Goal: Information Seeking & Learning: Learn about a topic

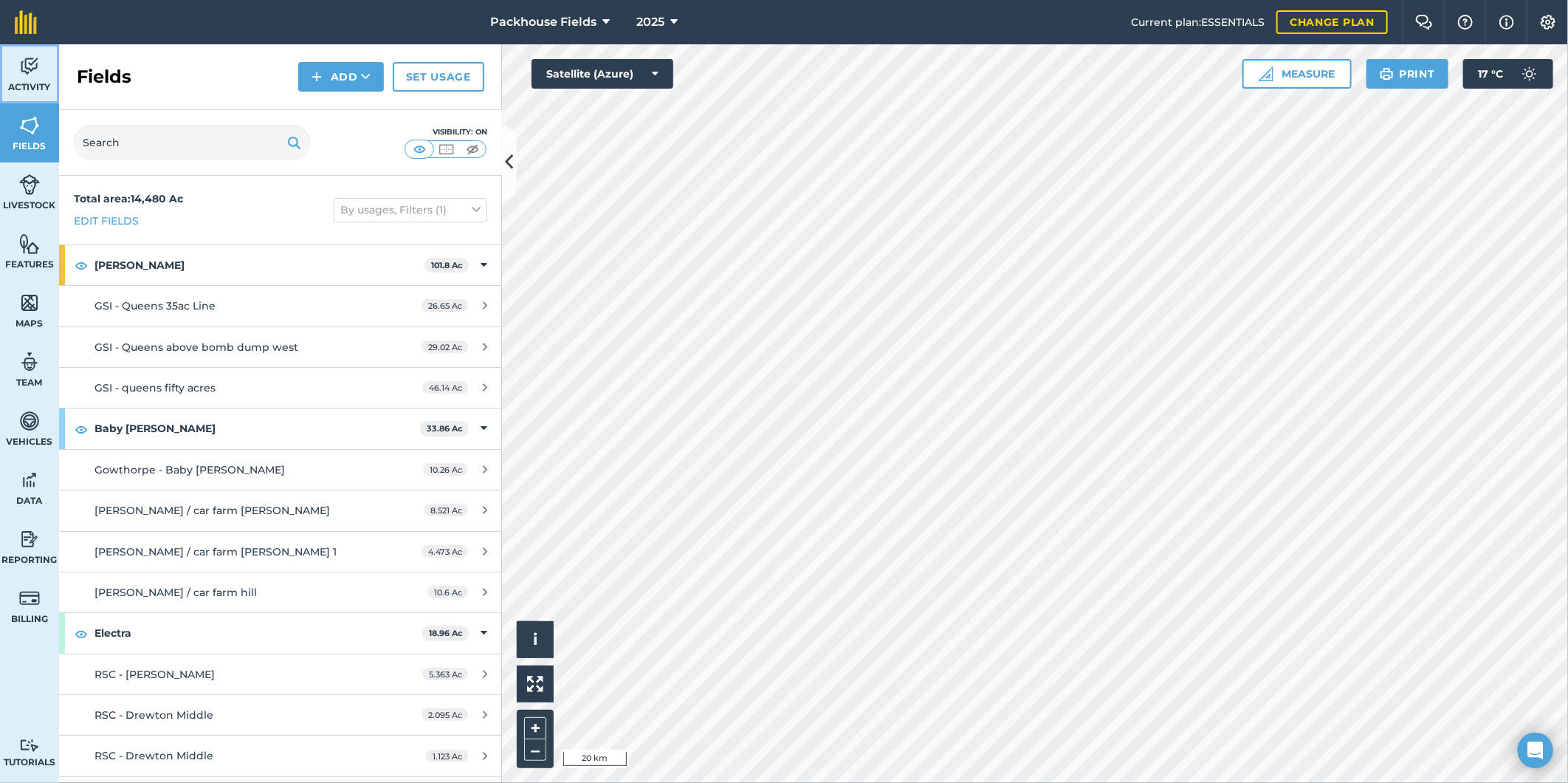
click at [33, 71] on img at bounding box center [29, 67] width 21 height 22
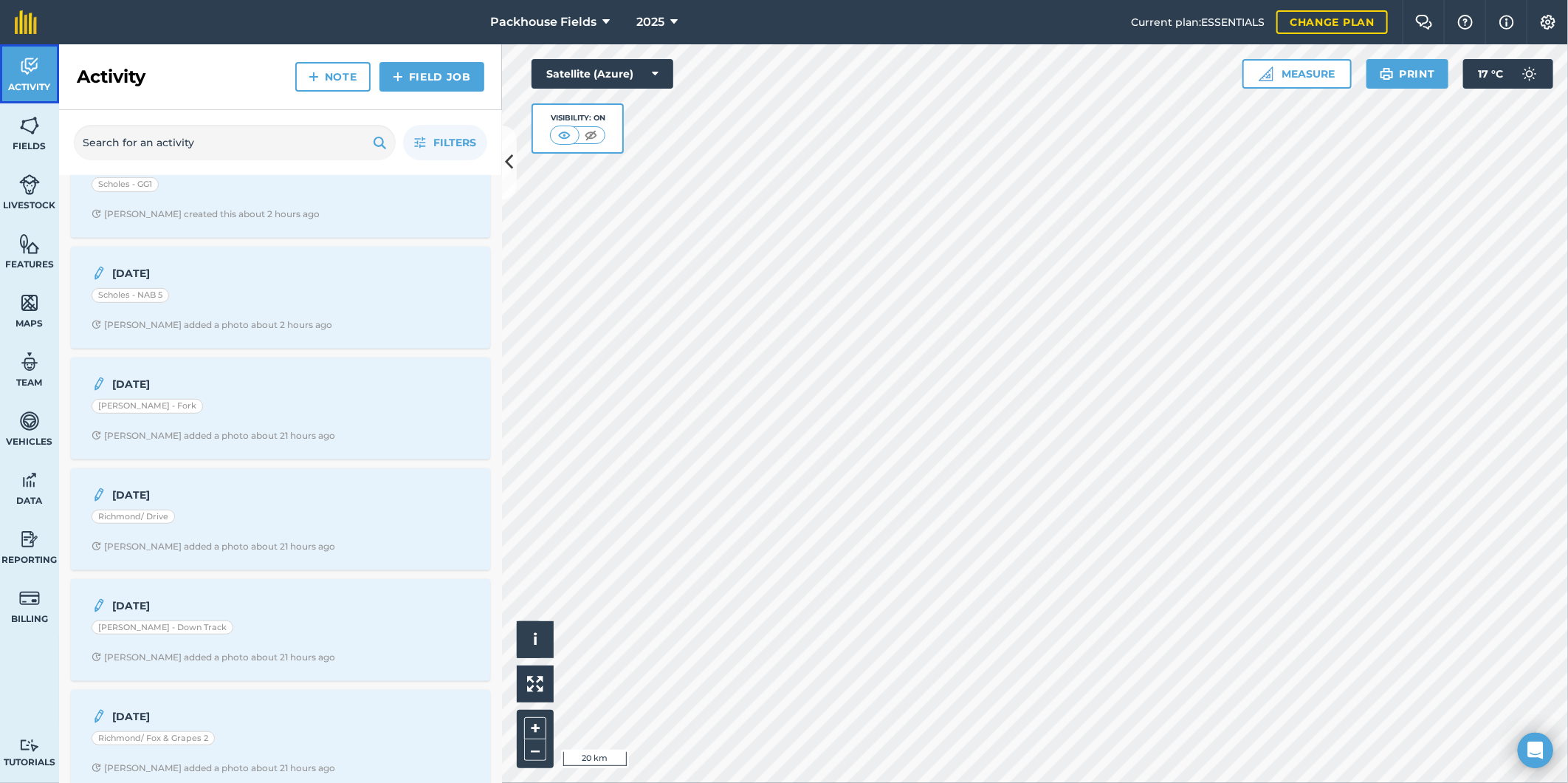
scroll to position [438, 0]
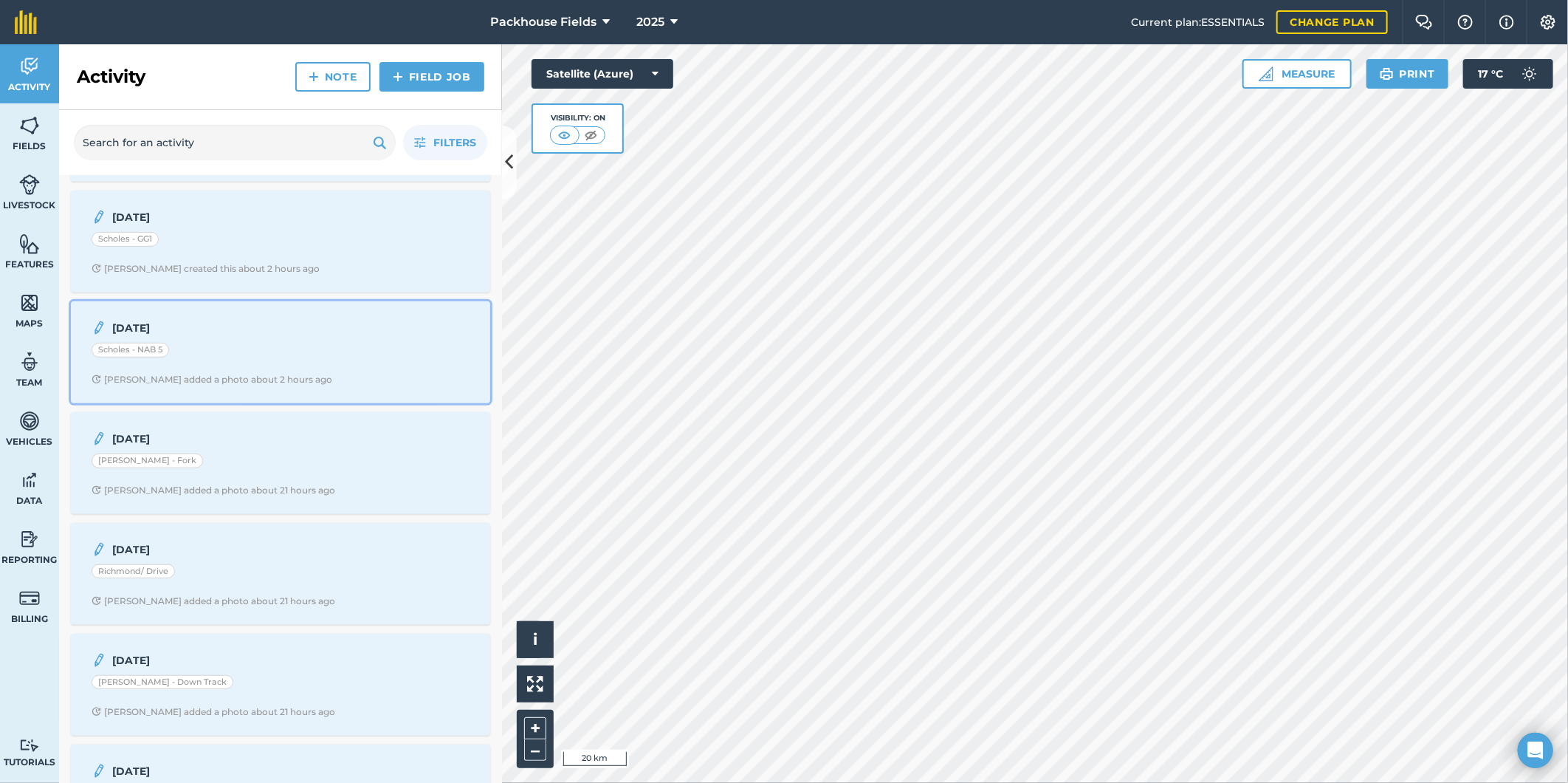
click at [256, 362] on div "Scholes - NAB 5" at bounding box center [280, 352] width 378 height 19
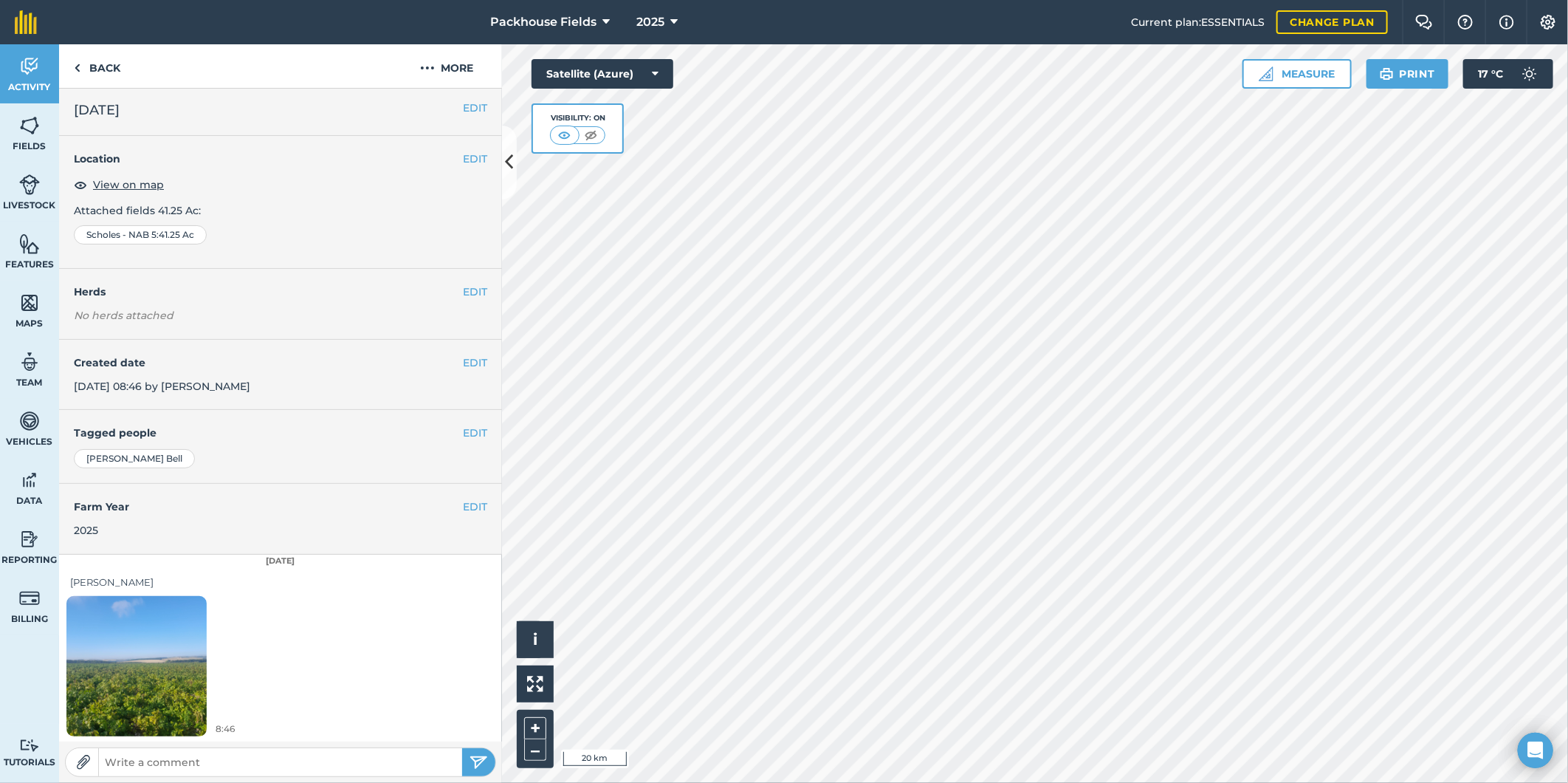
scroll to position [4, 0]
click at [104, 65] on link "Back" at bounding box center [96, 67] width 76 height 44
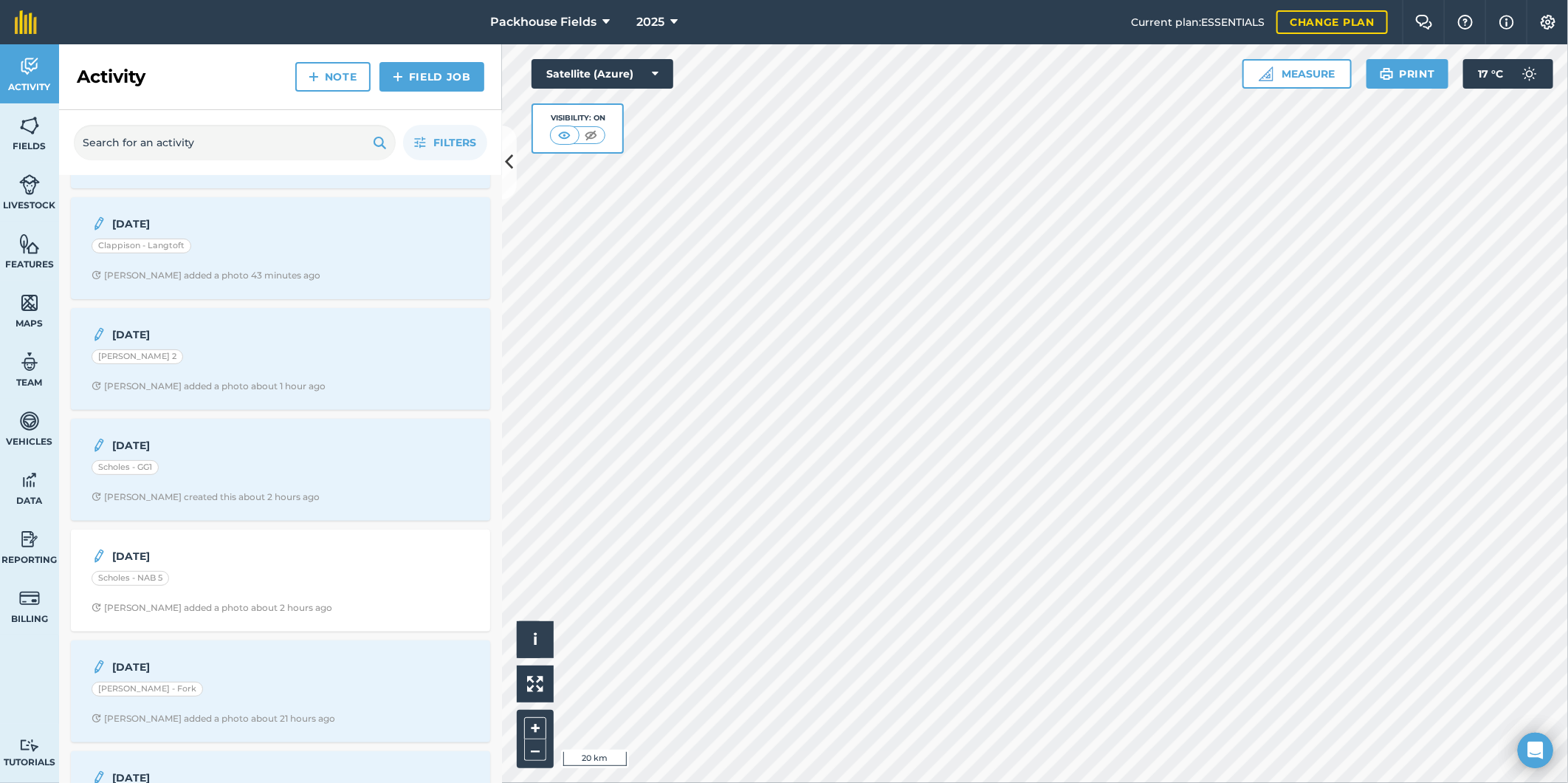
scroll to position [246, 0]
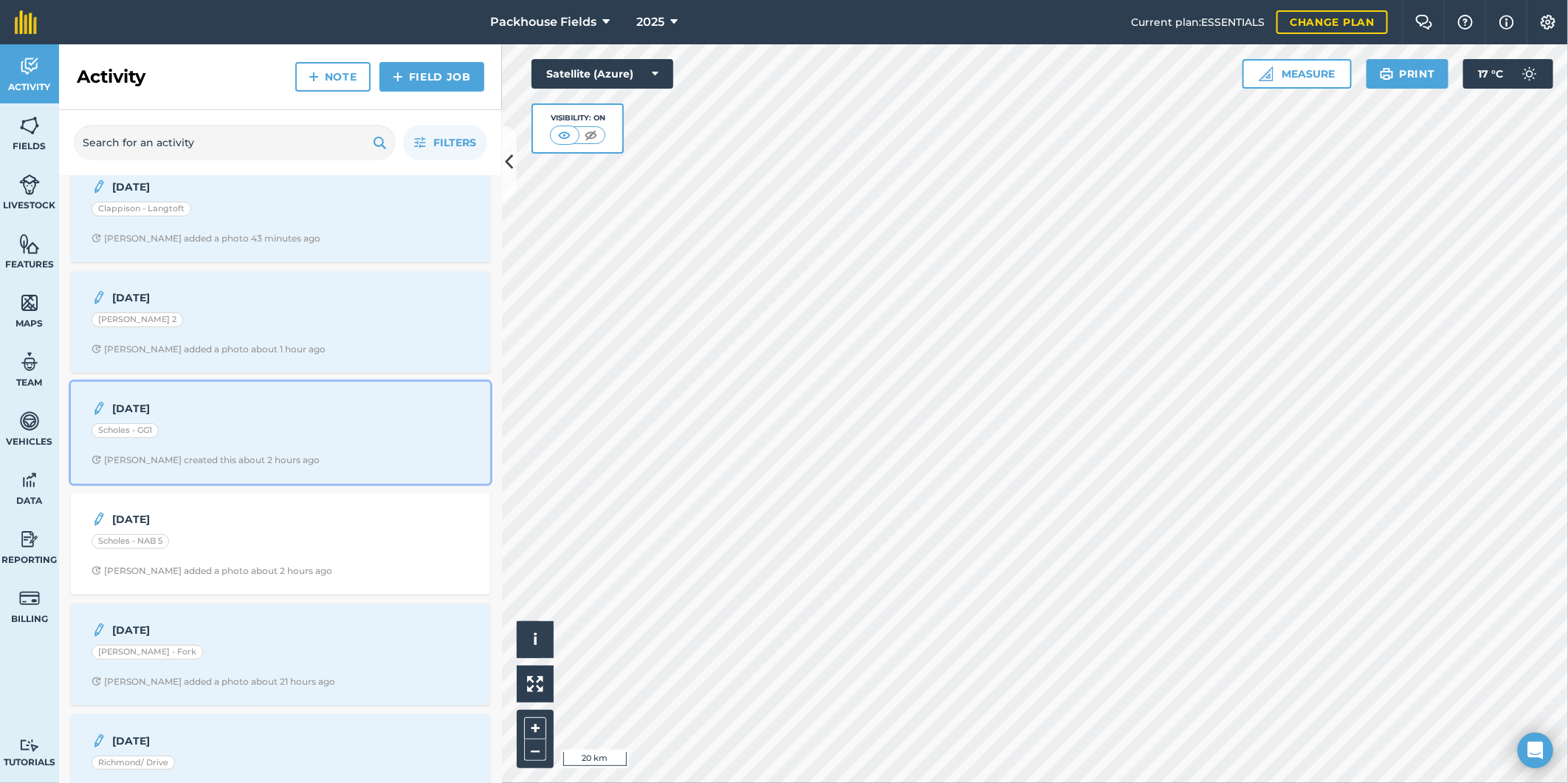
click at [265, 459] on div "[PERSON_NAME] created this about 2 hours ago" at bounding box center [205, 461] width 228 height 12
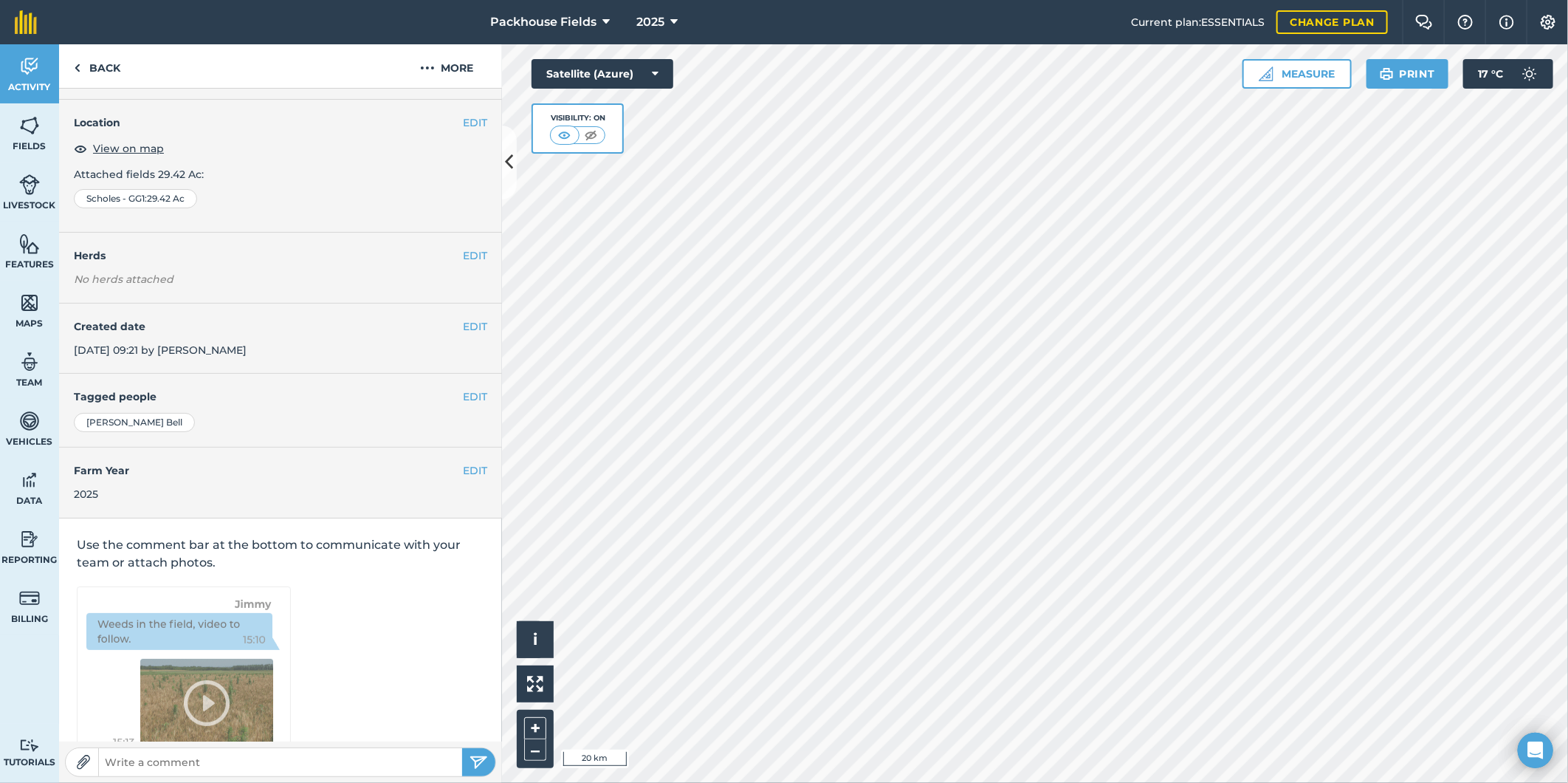
scroll to position [79, 0]
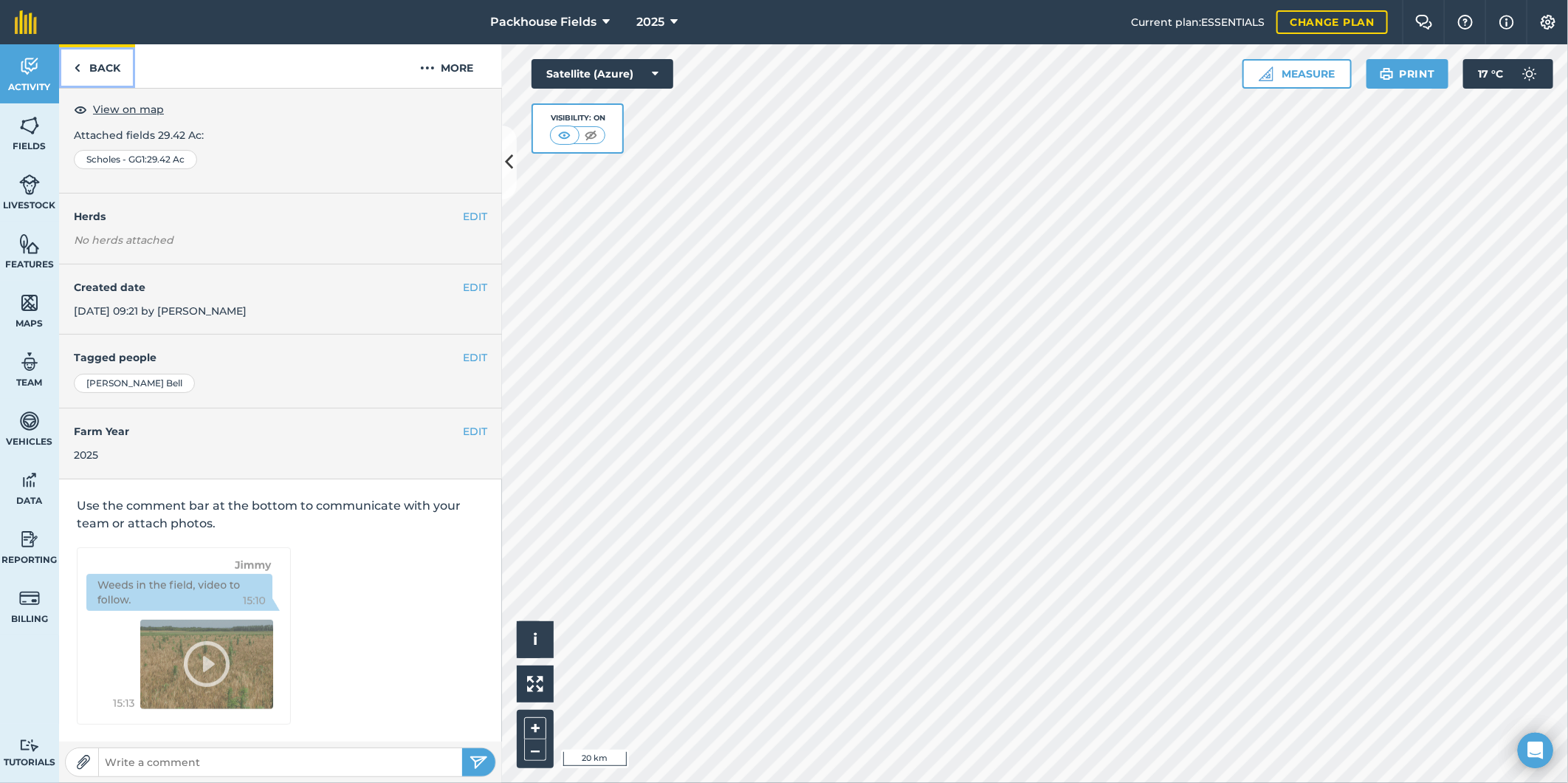
click at [112, 65] on link "Back" at bounding box center [96, 67] width 76 height 44
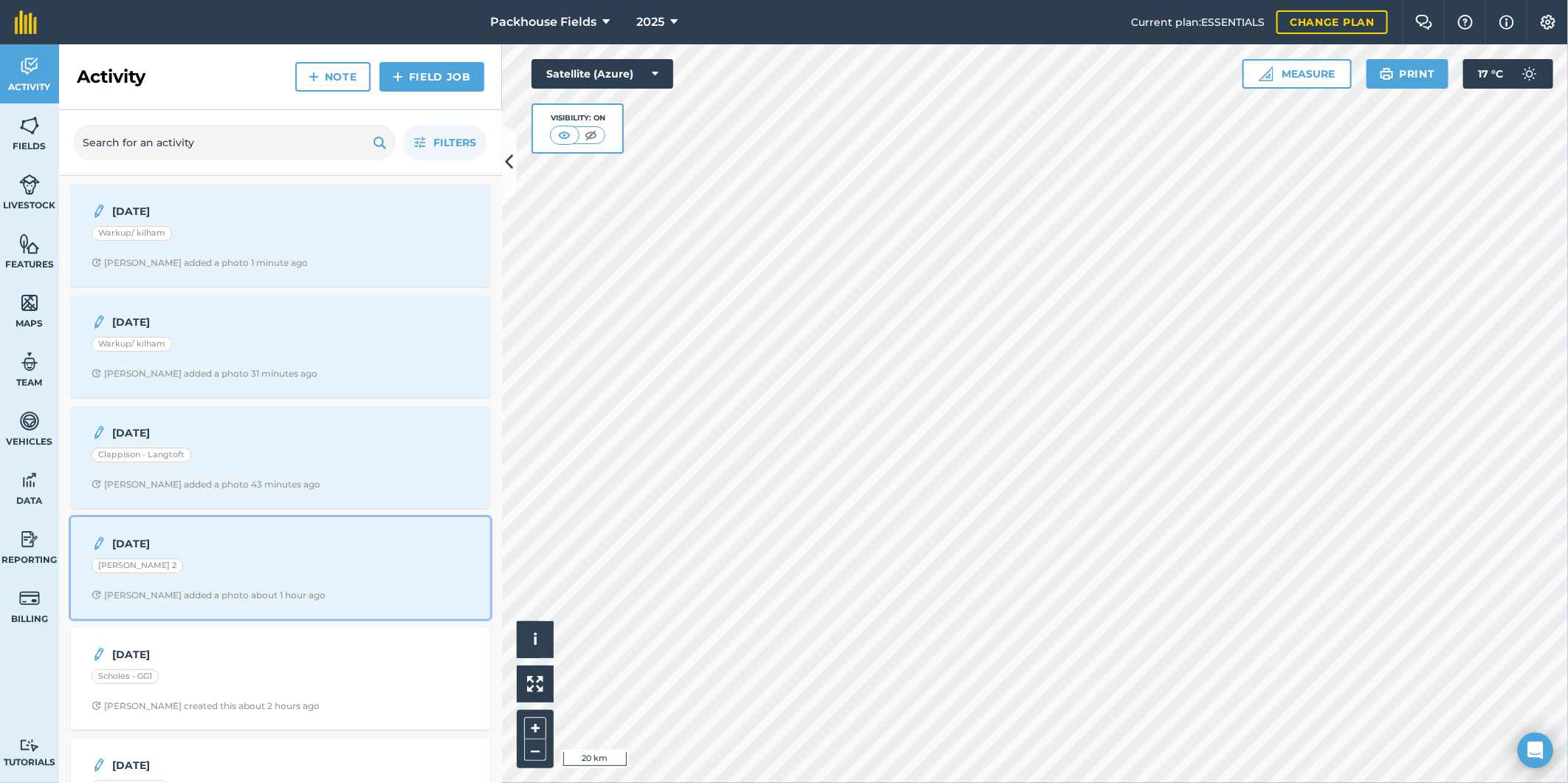
click at [271, 570] on div "[PERSON_NAME] 2" at bounding box center [280, 567] width 378 height 19
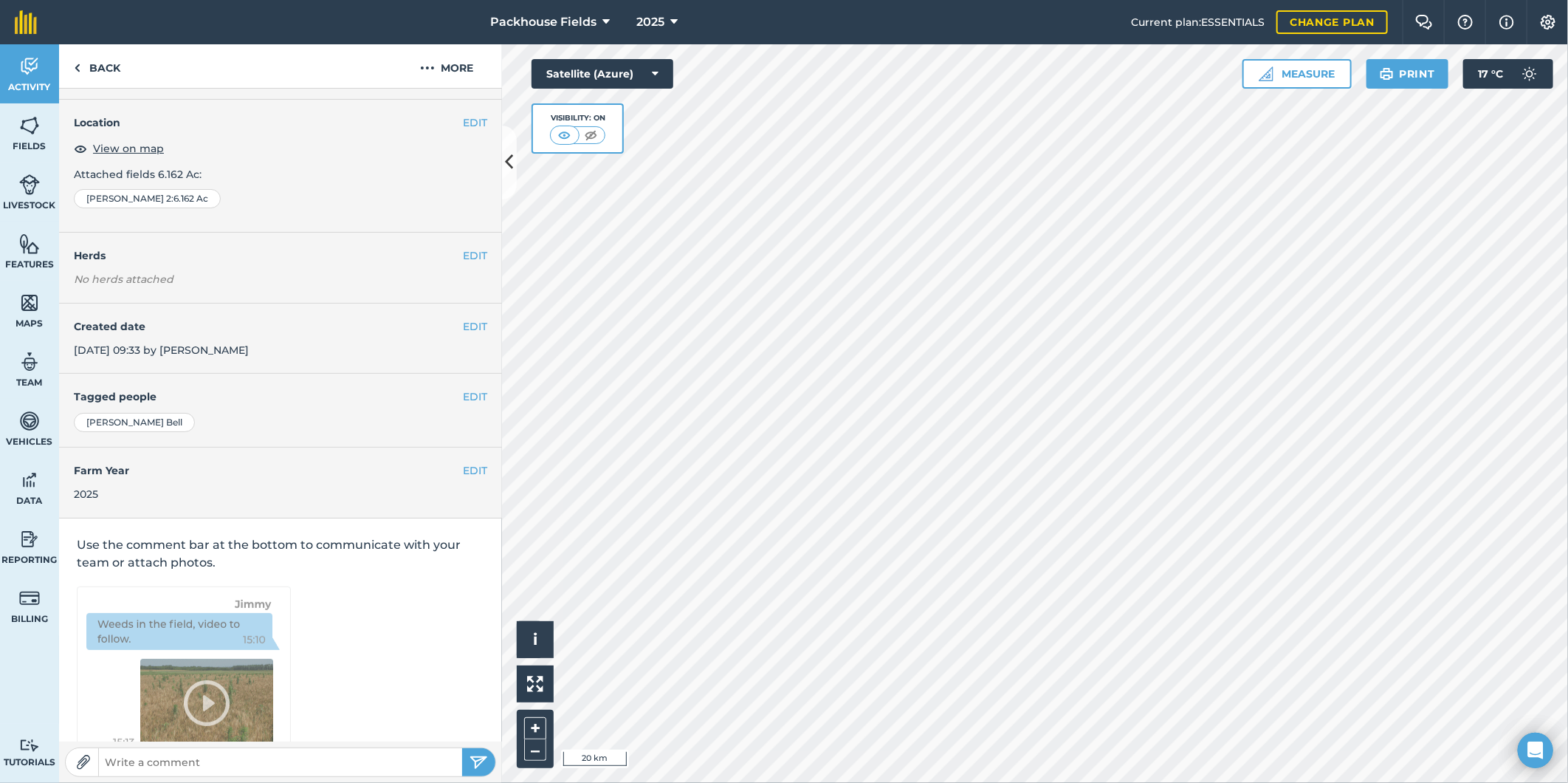
scroll to position [4, 0]
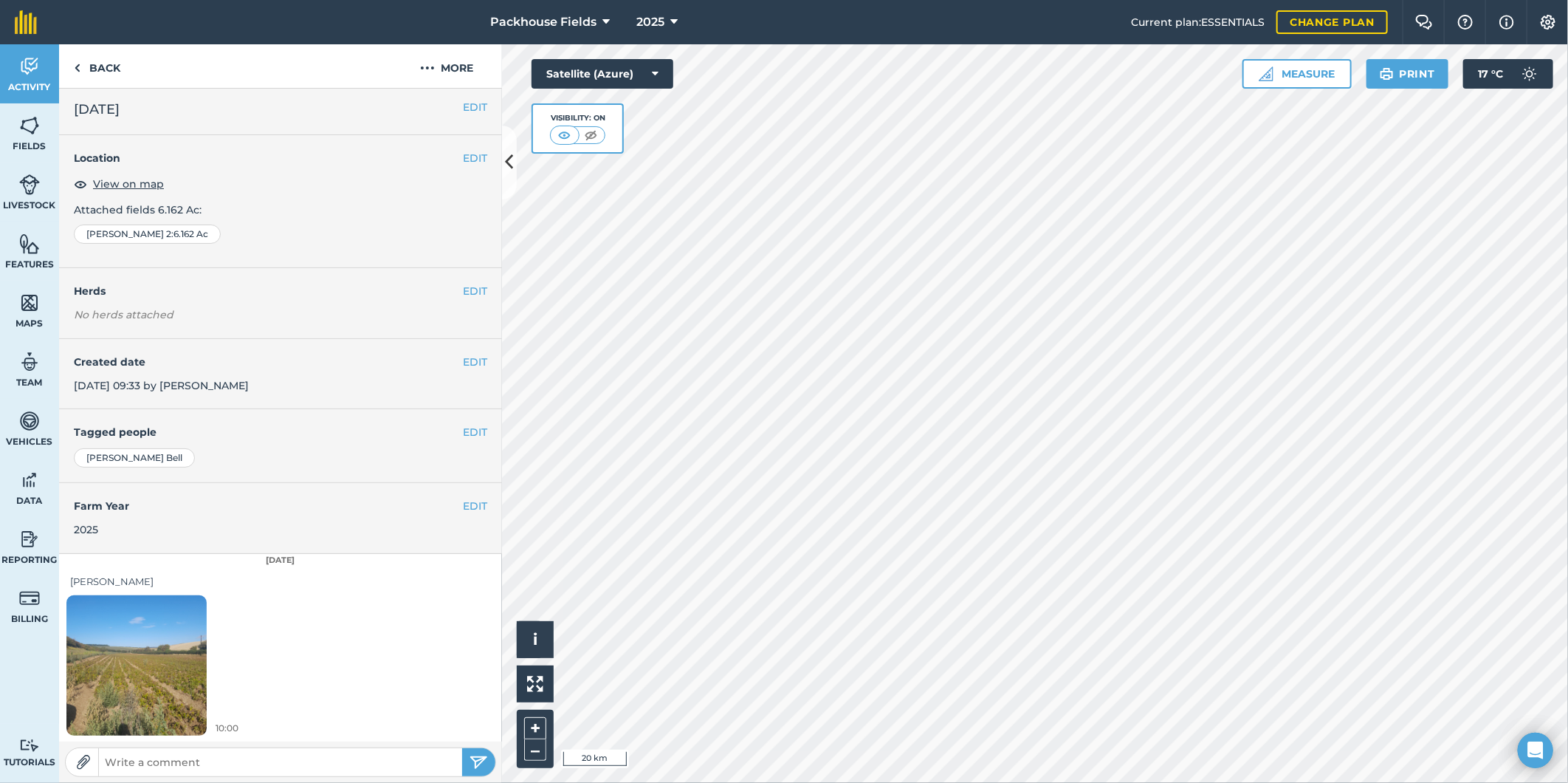
click at [156, 671] on img at bounding box center [136, 666] width 140 height 187
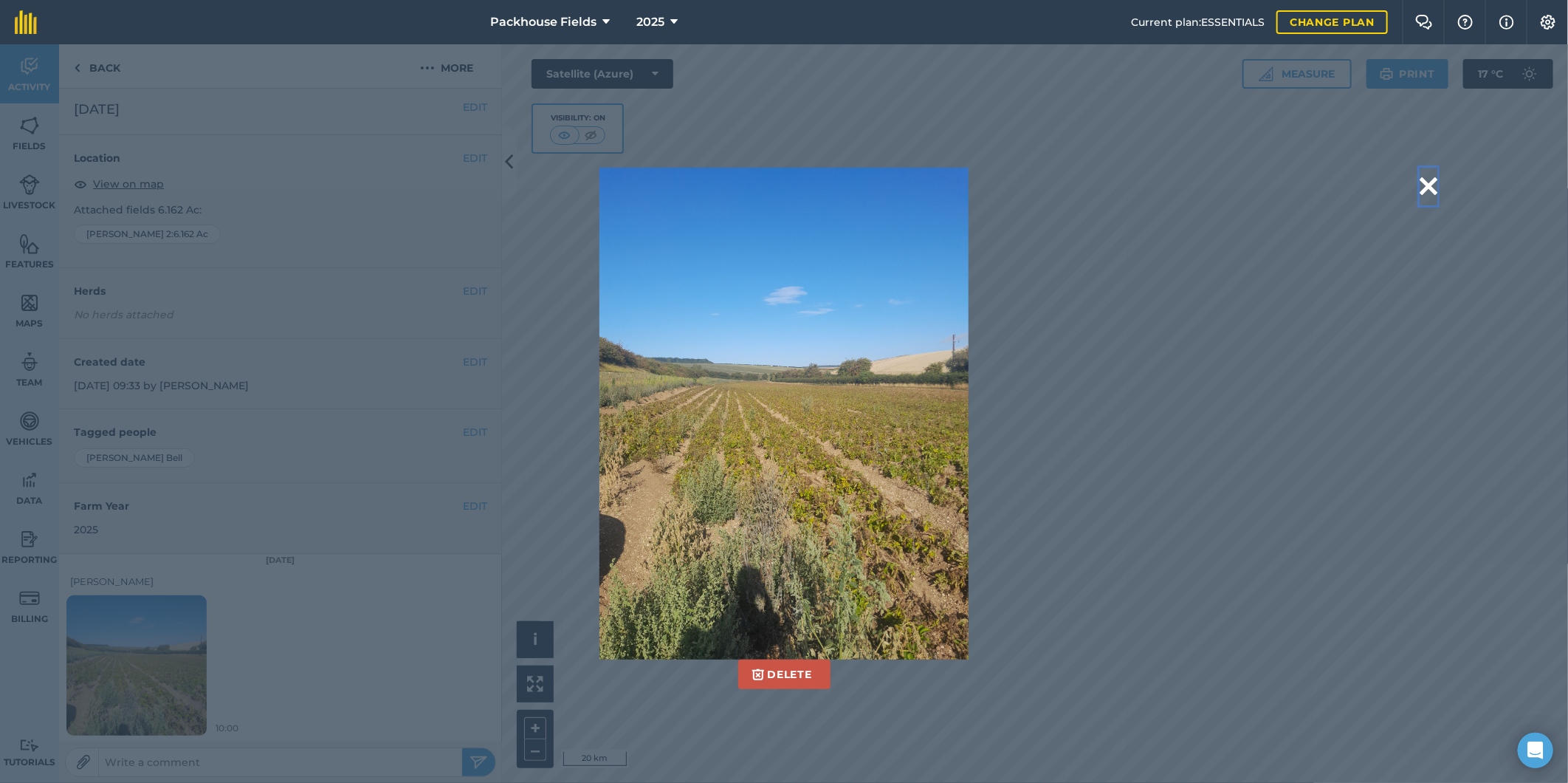
click at [1428, 192] on button at bounding box center [1429, 187] width 18 height 38
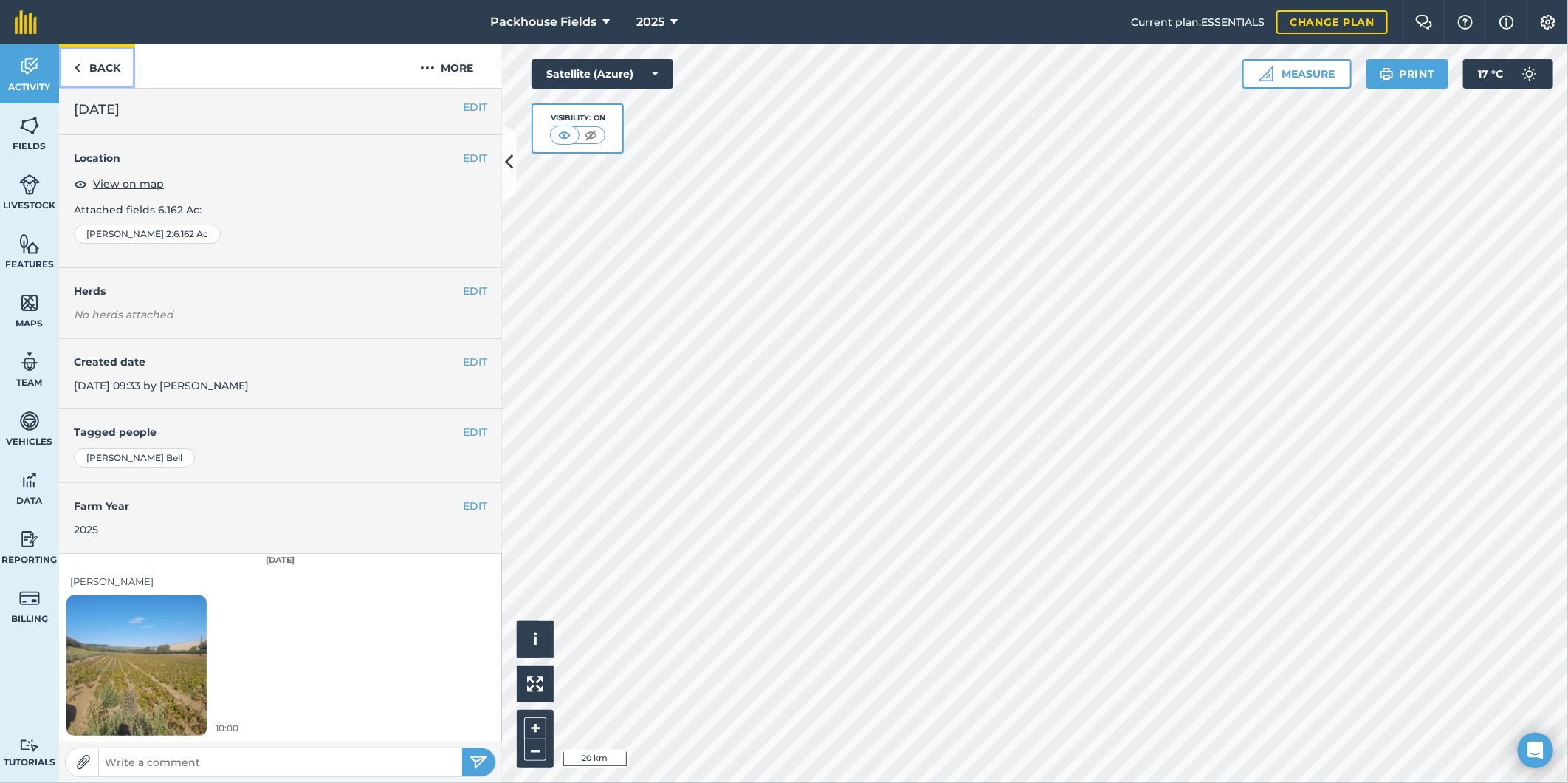
click at [122, 68] on link "Back" at bounding box center [96, 67] width 76 height 44
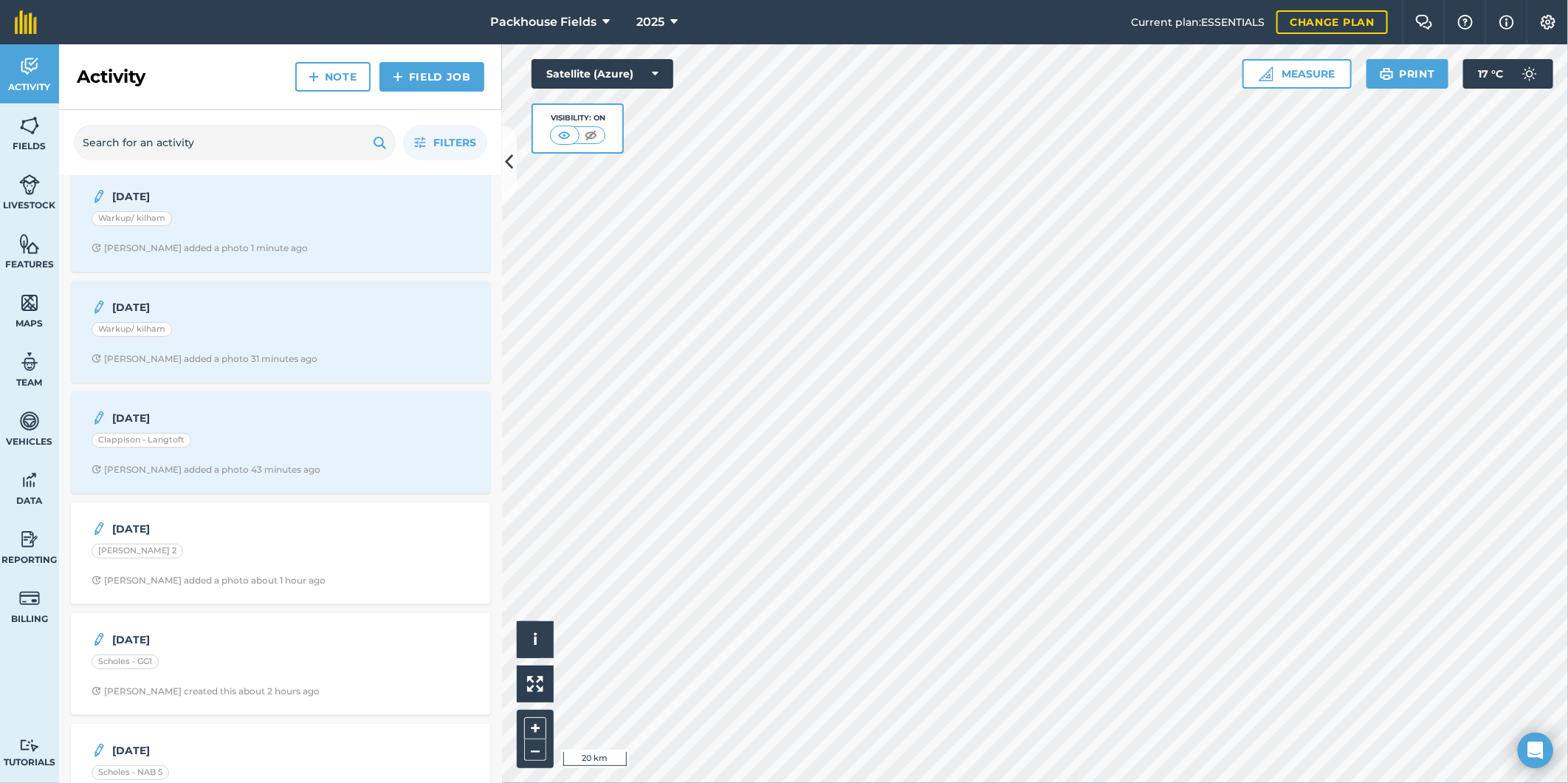
scroll to position [27, 0]
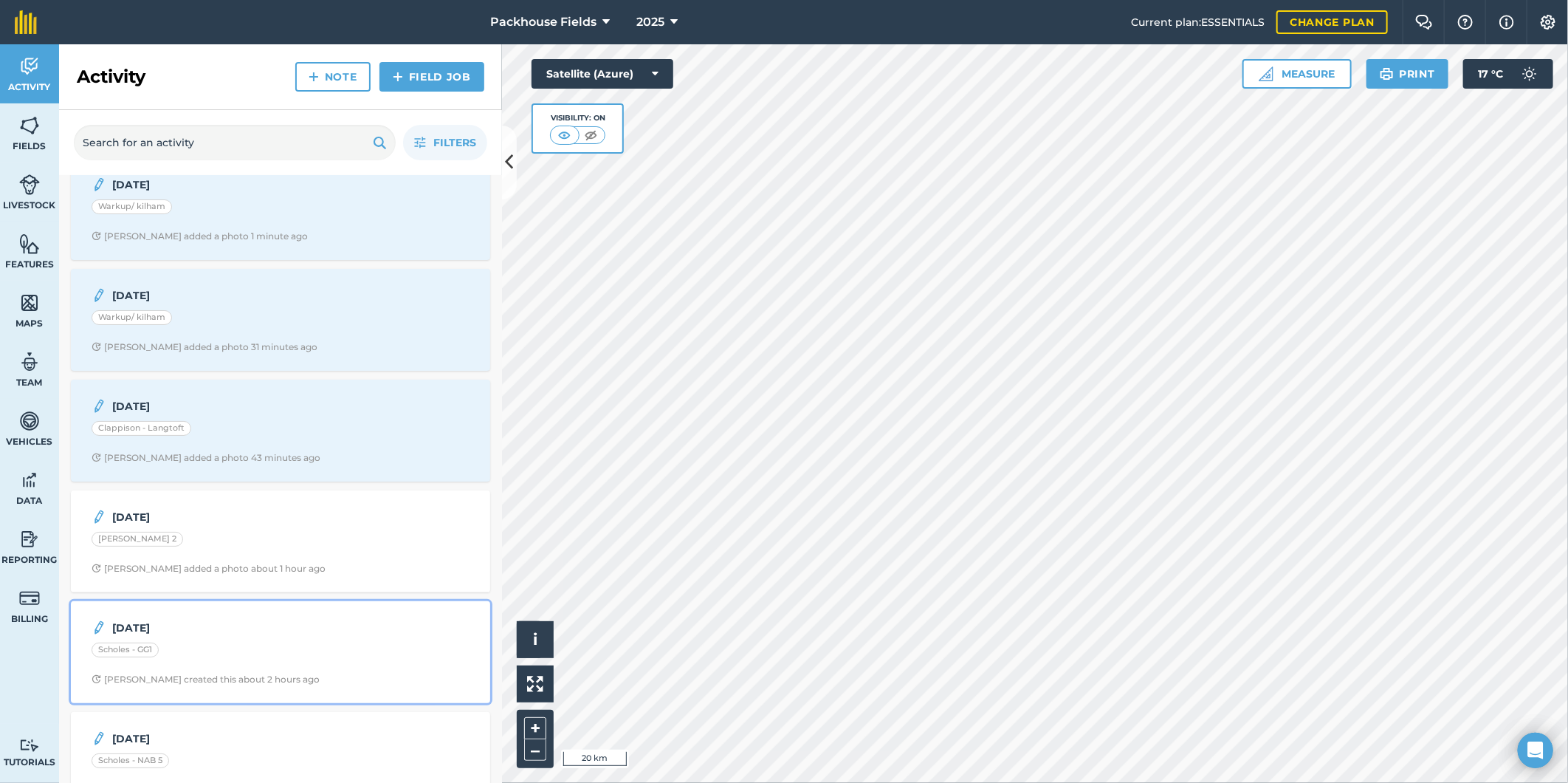
click at [295, 662] on div "Scholes - GG1" at bounding box center [280, 652] width 378 height 19
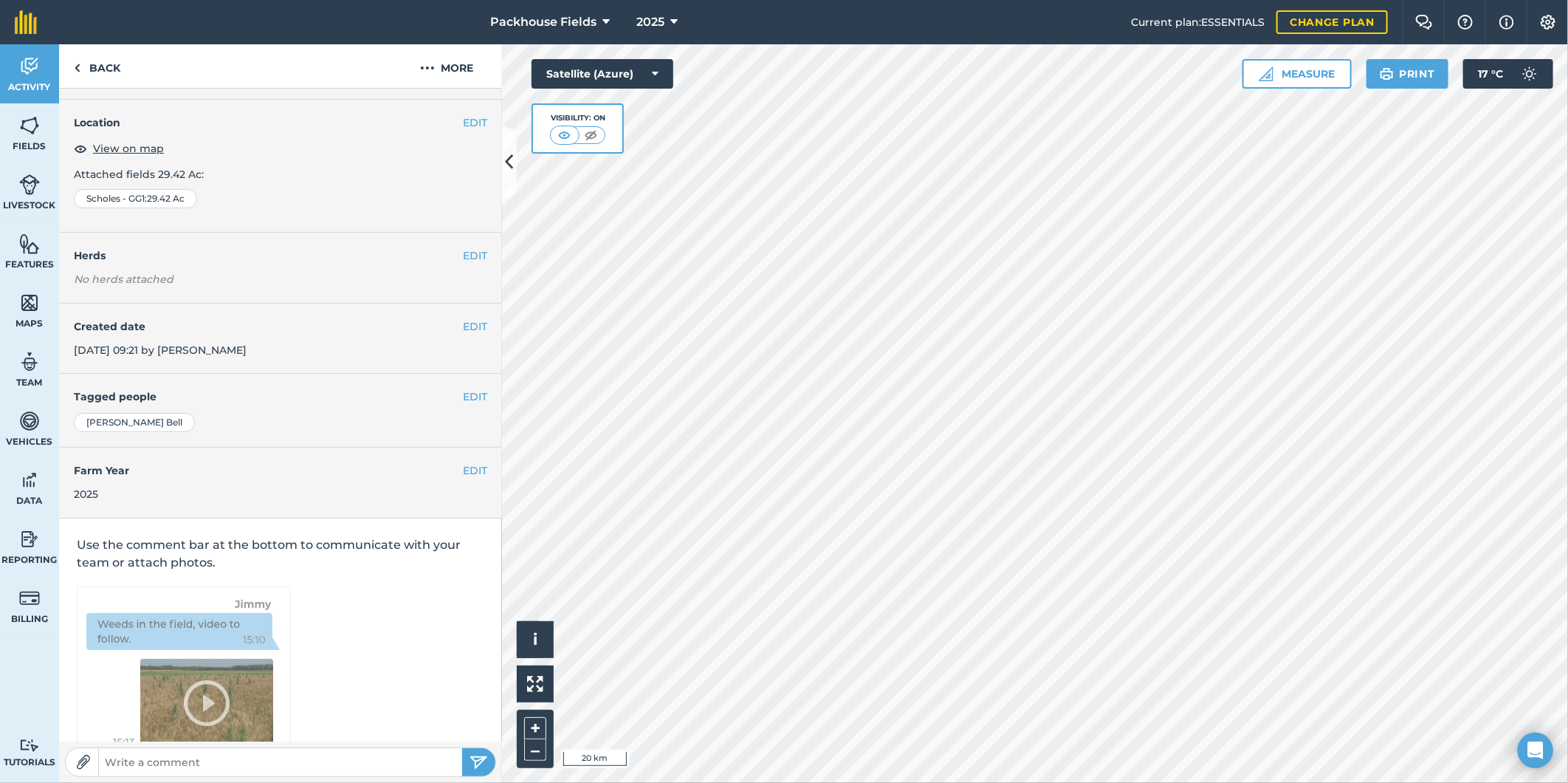
scroll to position [79, 0]
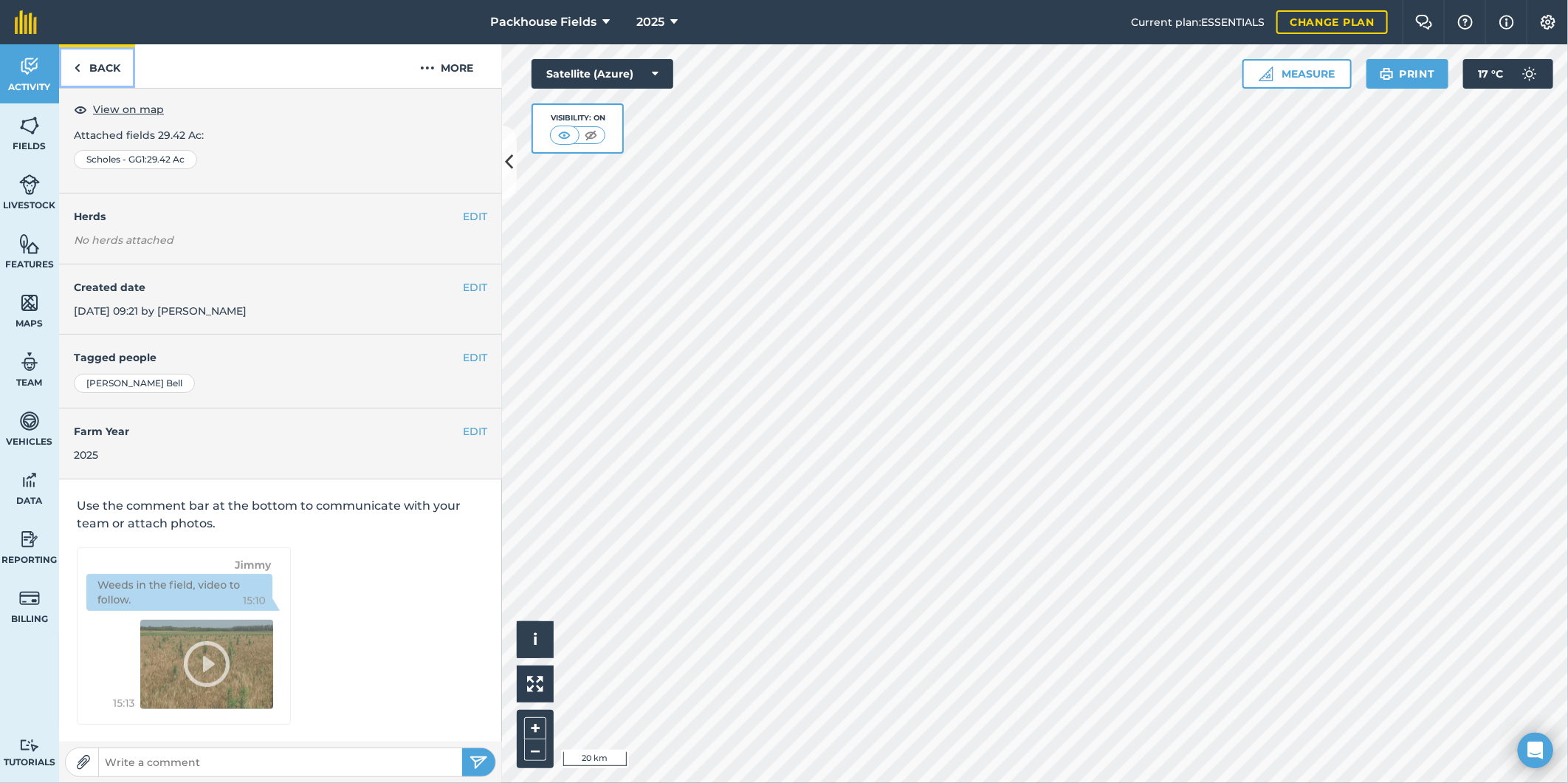
click at [107, 62] on link "Back" at bounding box center [96, 67] width 76 height 44
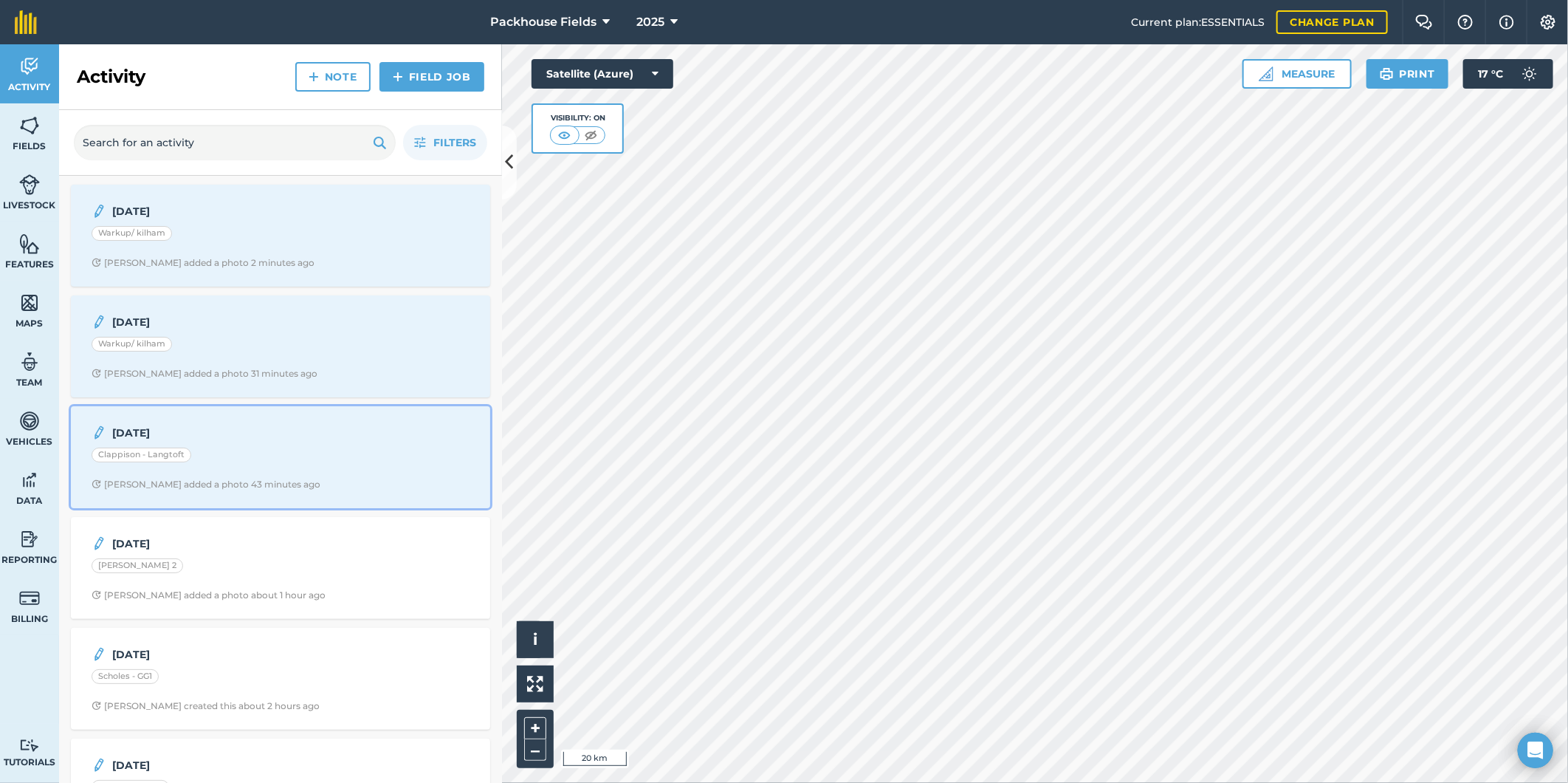
click at [271, 450] on div "Clappison - Langtoft" at bounding box center [280, 457] width 378 height 19
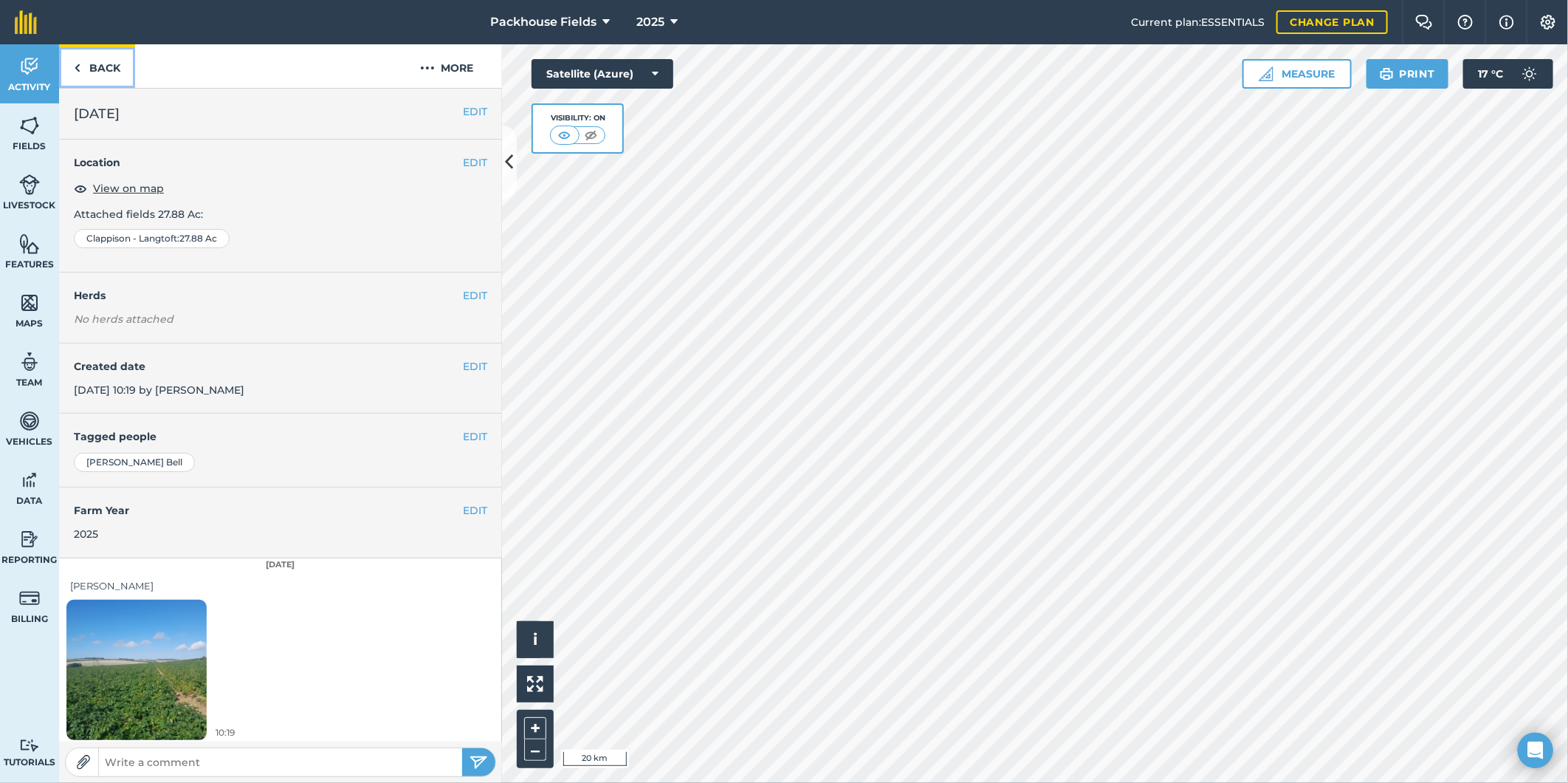
click at [110, 70] on link "Back" at bounding box center [96, 67] width 76 height 44
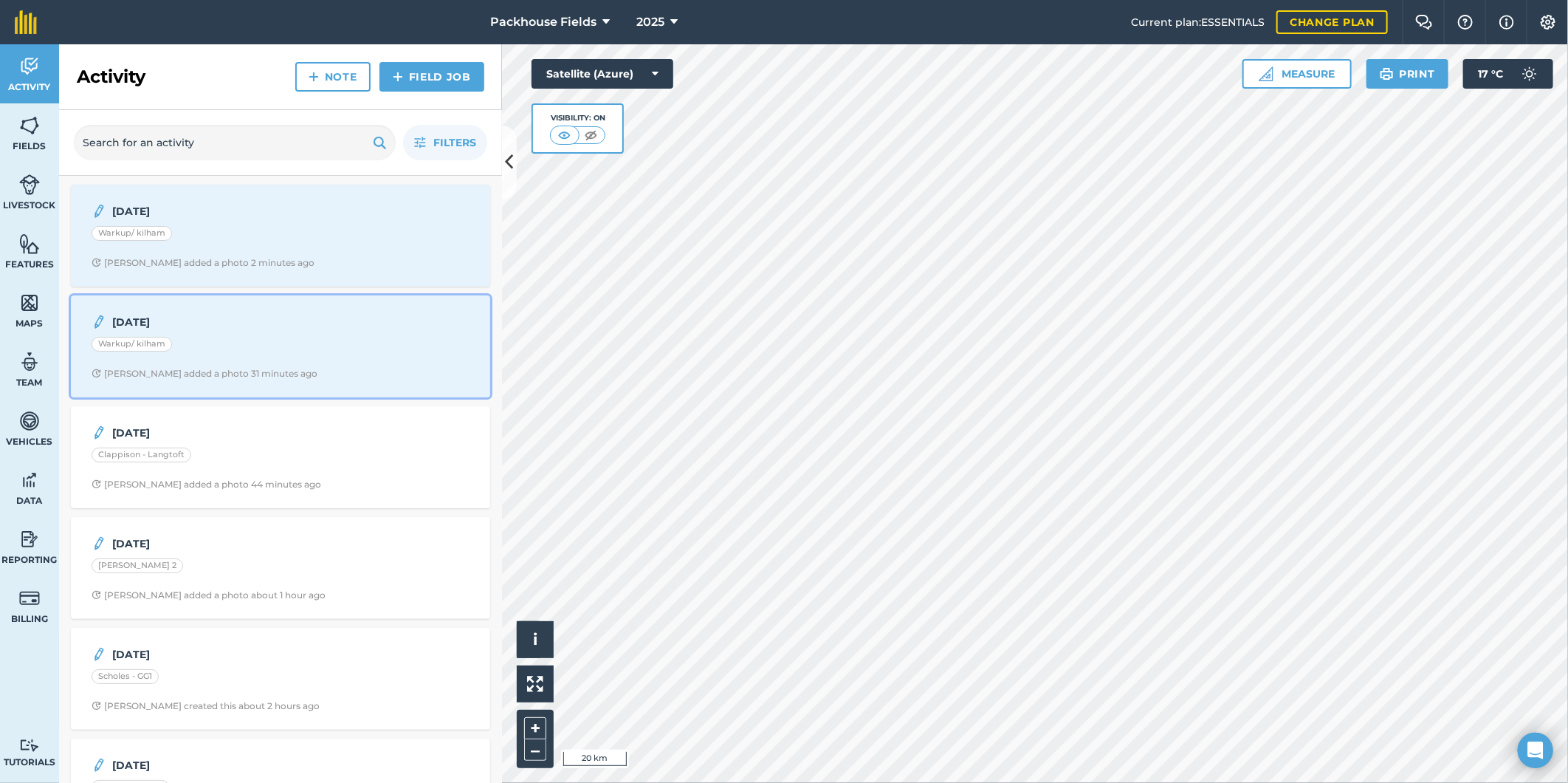
click at [292, 326] on strong "[DATE]" at bounding box center [229, 322] width 234 height 16
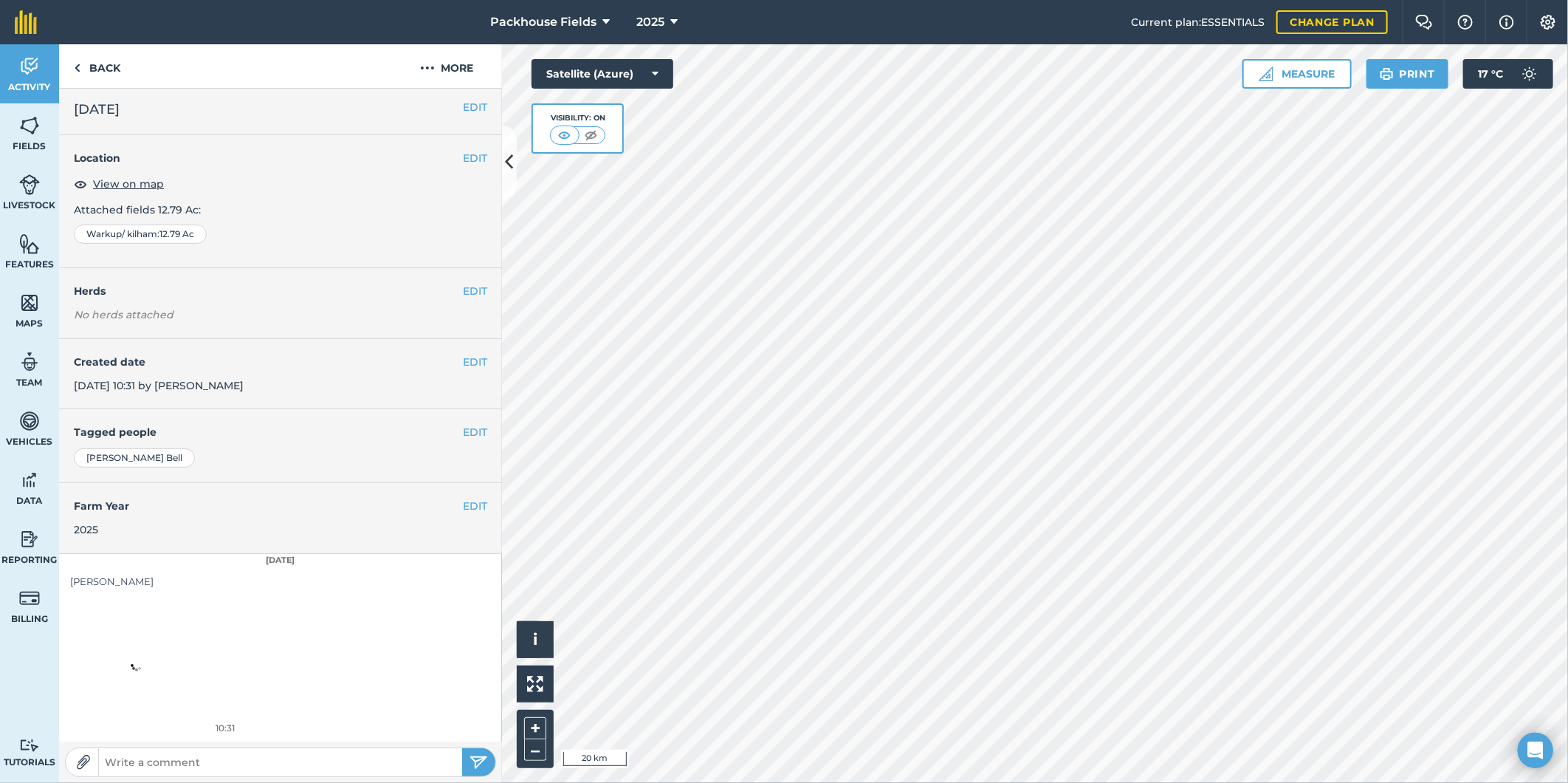
scroll to position [4, 0]
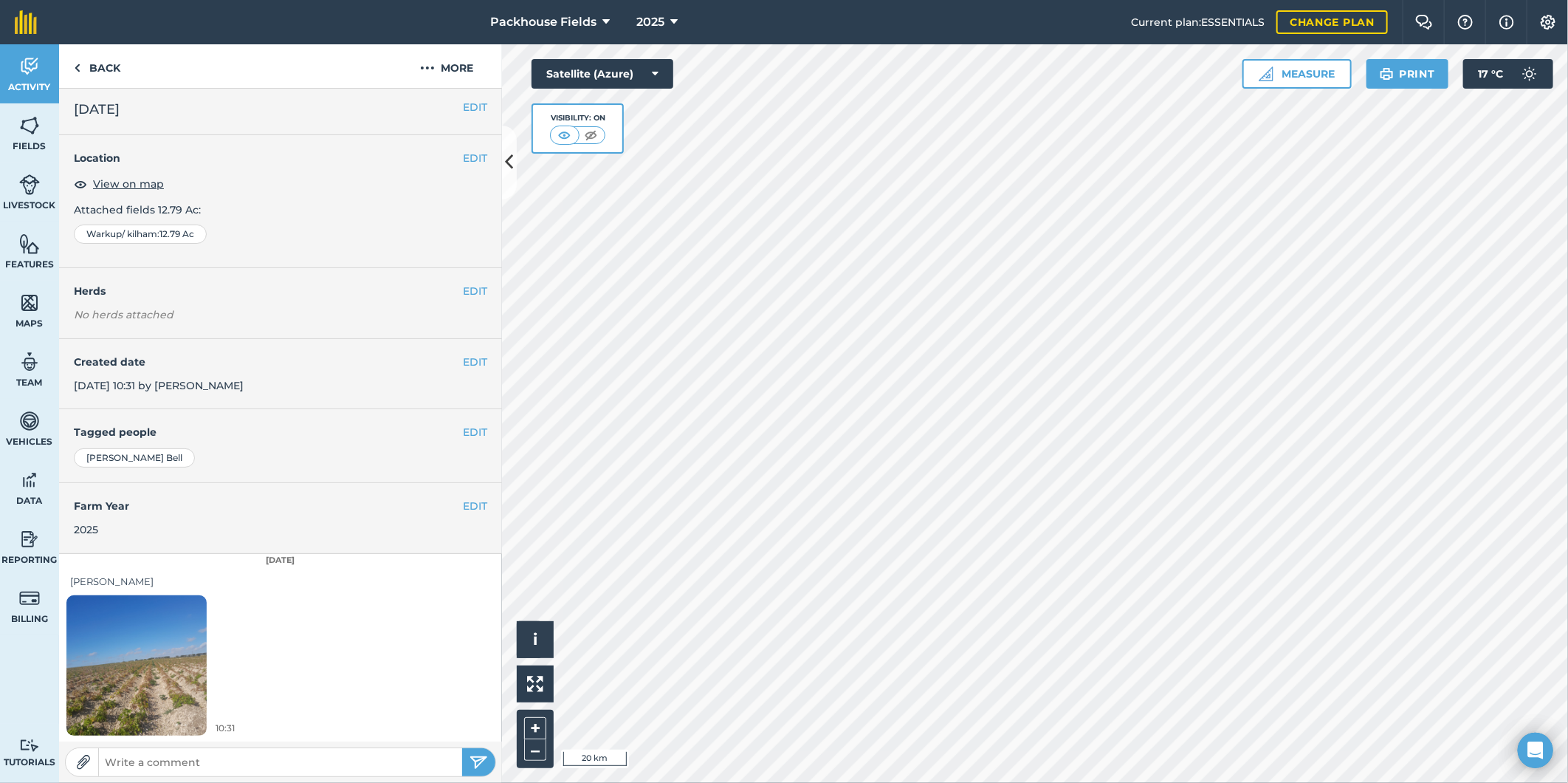
click at [165, 682] on img at bounding box center [136, 666] width 140 height 187
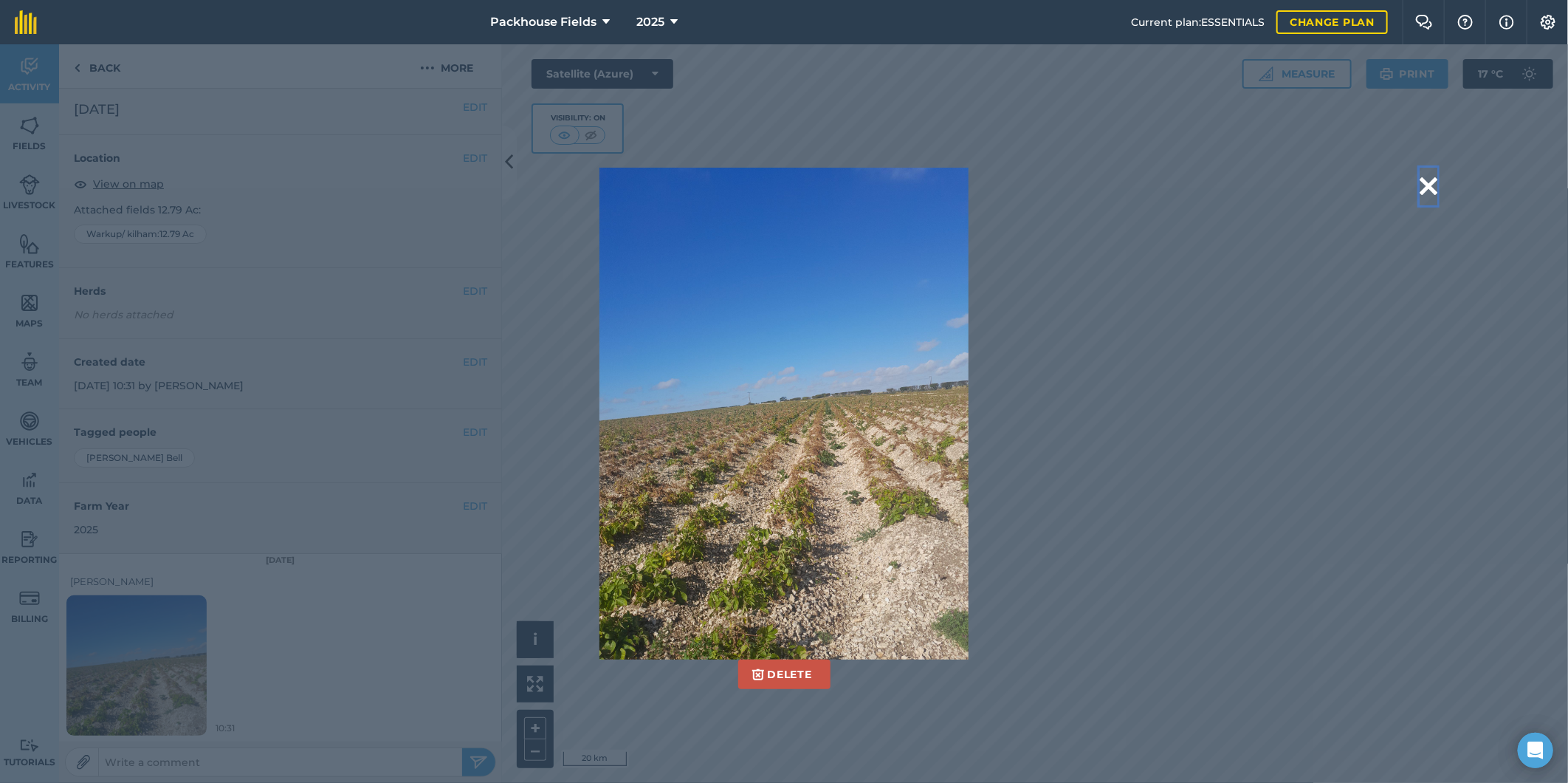
click at [1433, 182] on button at bounding box center [1429, 187] width 18 height 38
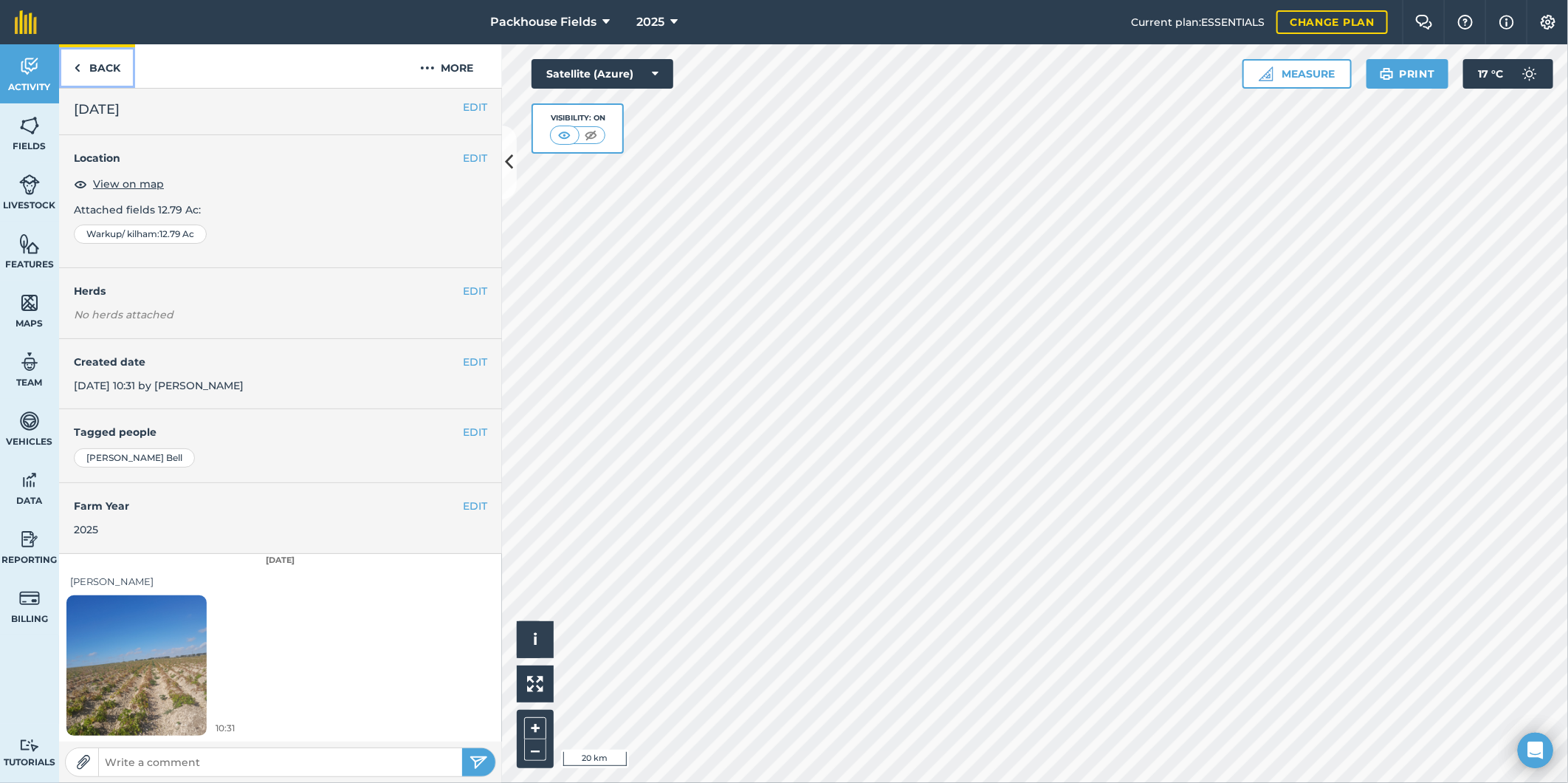
click at [107, 64] on link "Back" at bounding box center [96, 67] width 76 height 44
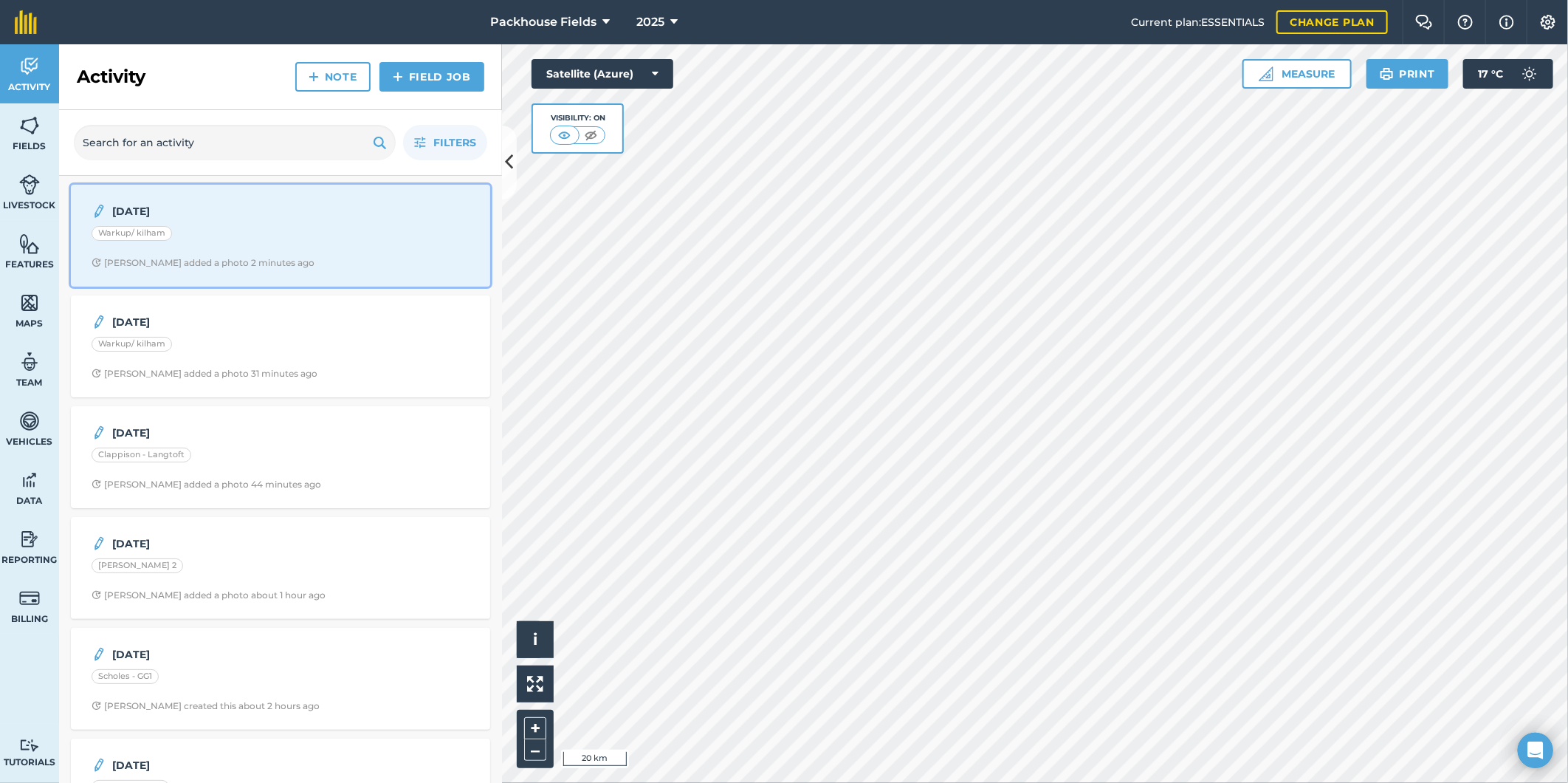
click at [273, 253] on div "[DATE] Warkup/ [PERSON_NAME] added a photo 2 minutes ago" at bounding box center [280, 236] width 402 height 85
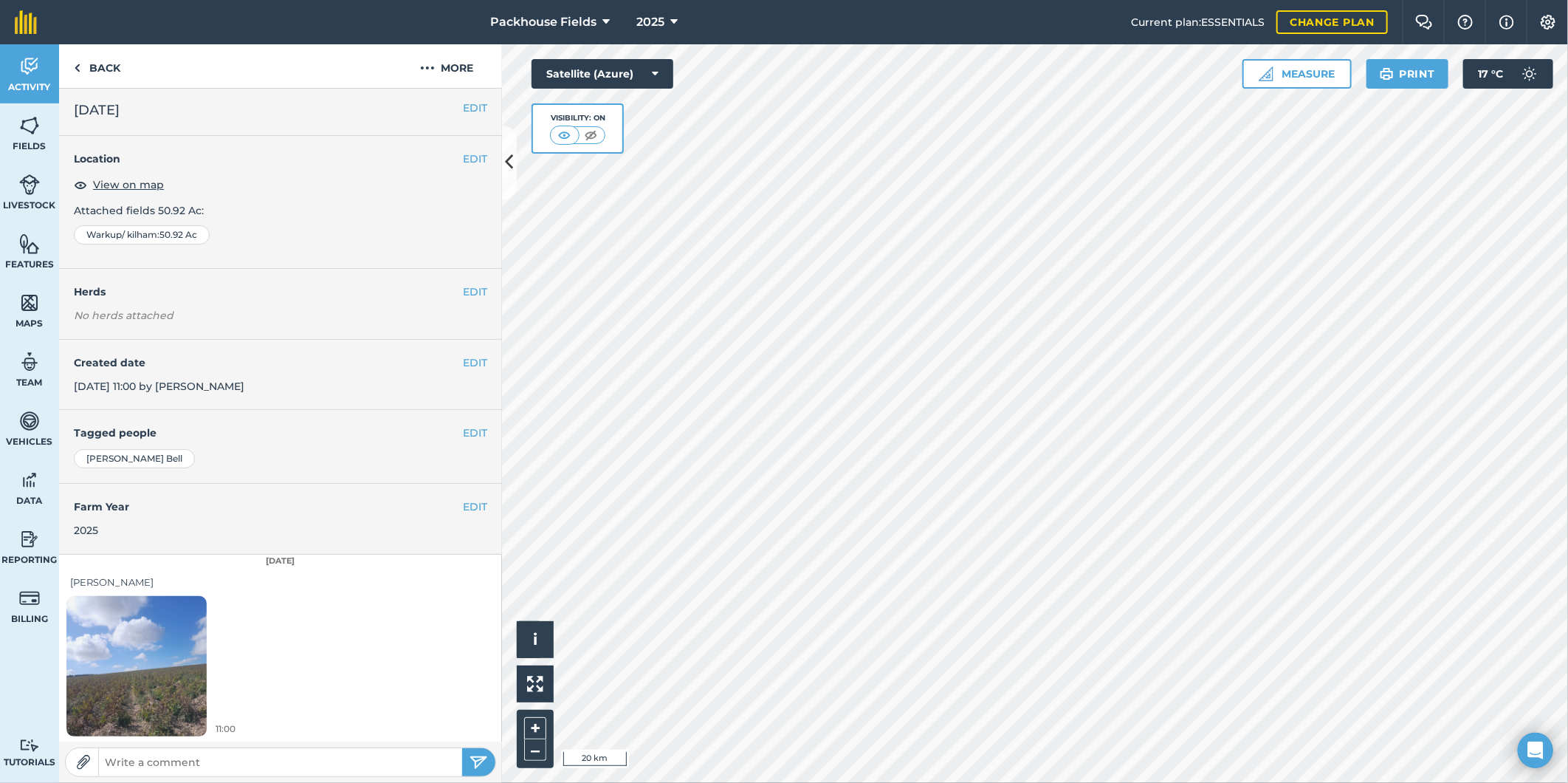
scroll to position [4, 0]
click at [174, 674] on img at bounding box center [136, 666] width 140 height 187
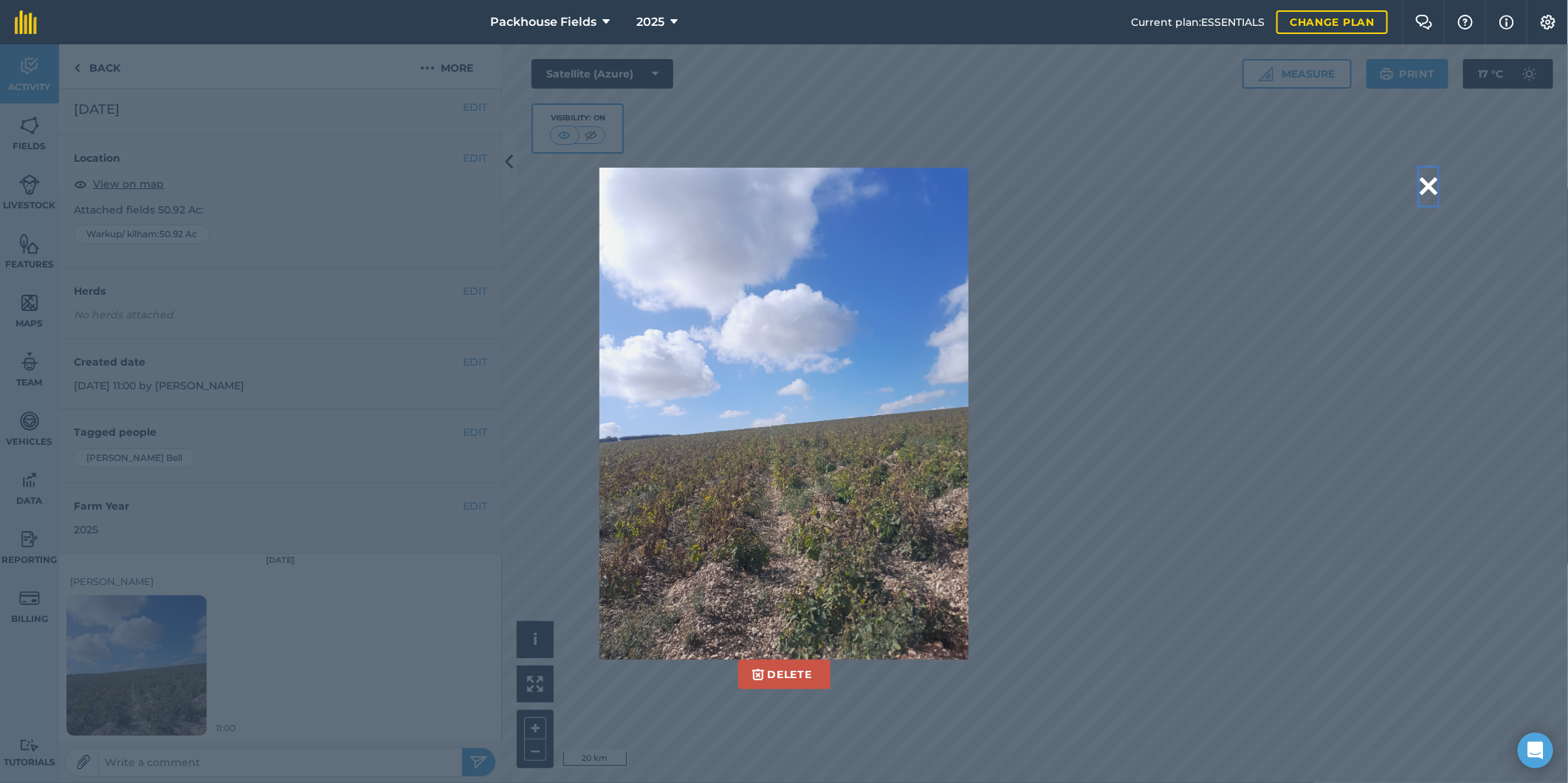
click at [1435, 183] on button at bounding box center [1429, 187] width 18 height 38
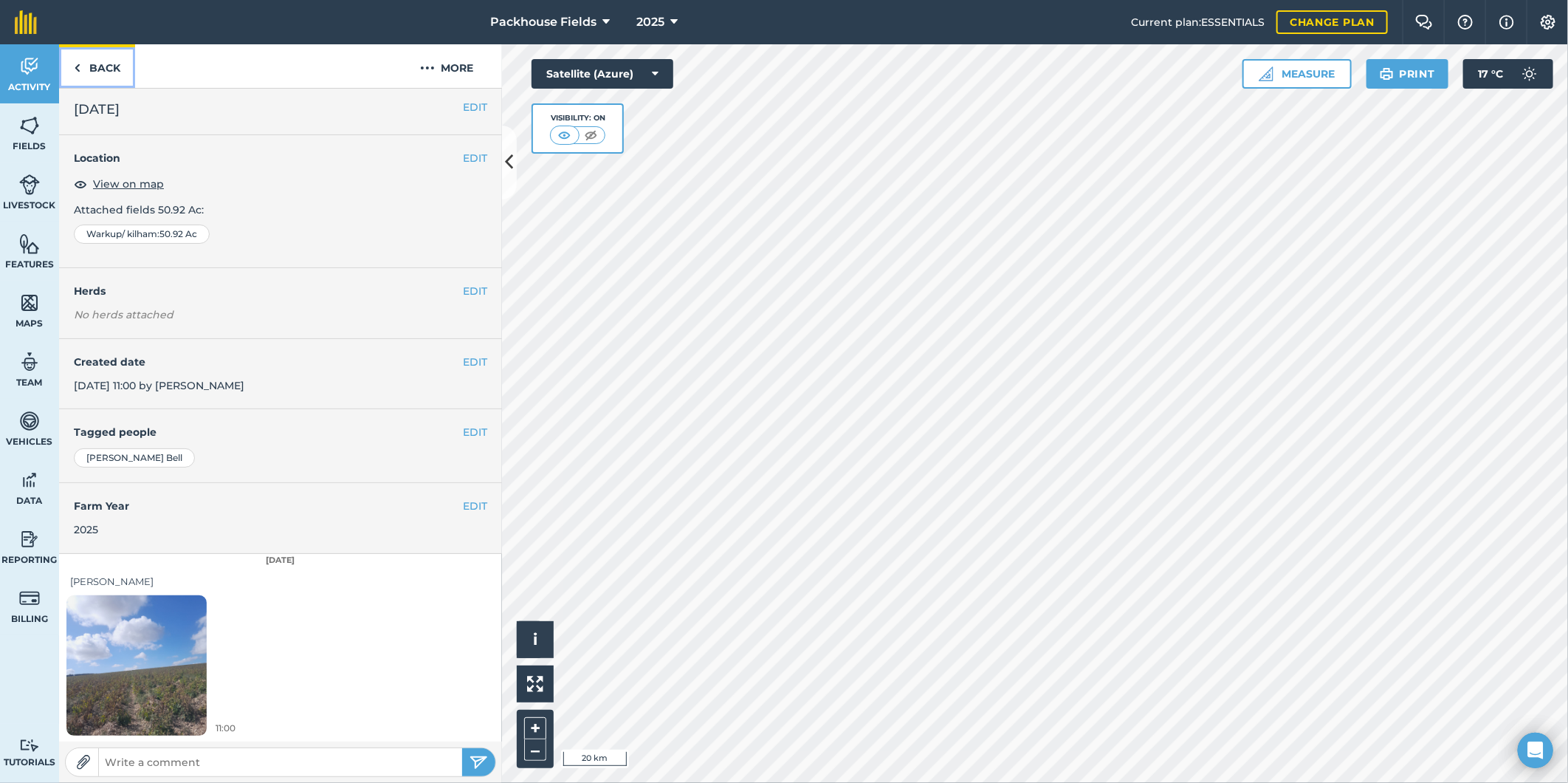
click at [107, 73] on link "Back" at bounding box center [96, 67] width 76 height 44
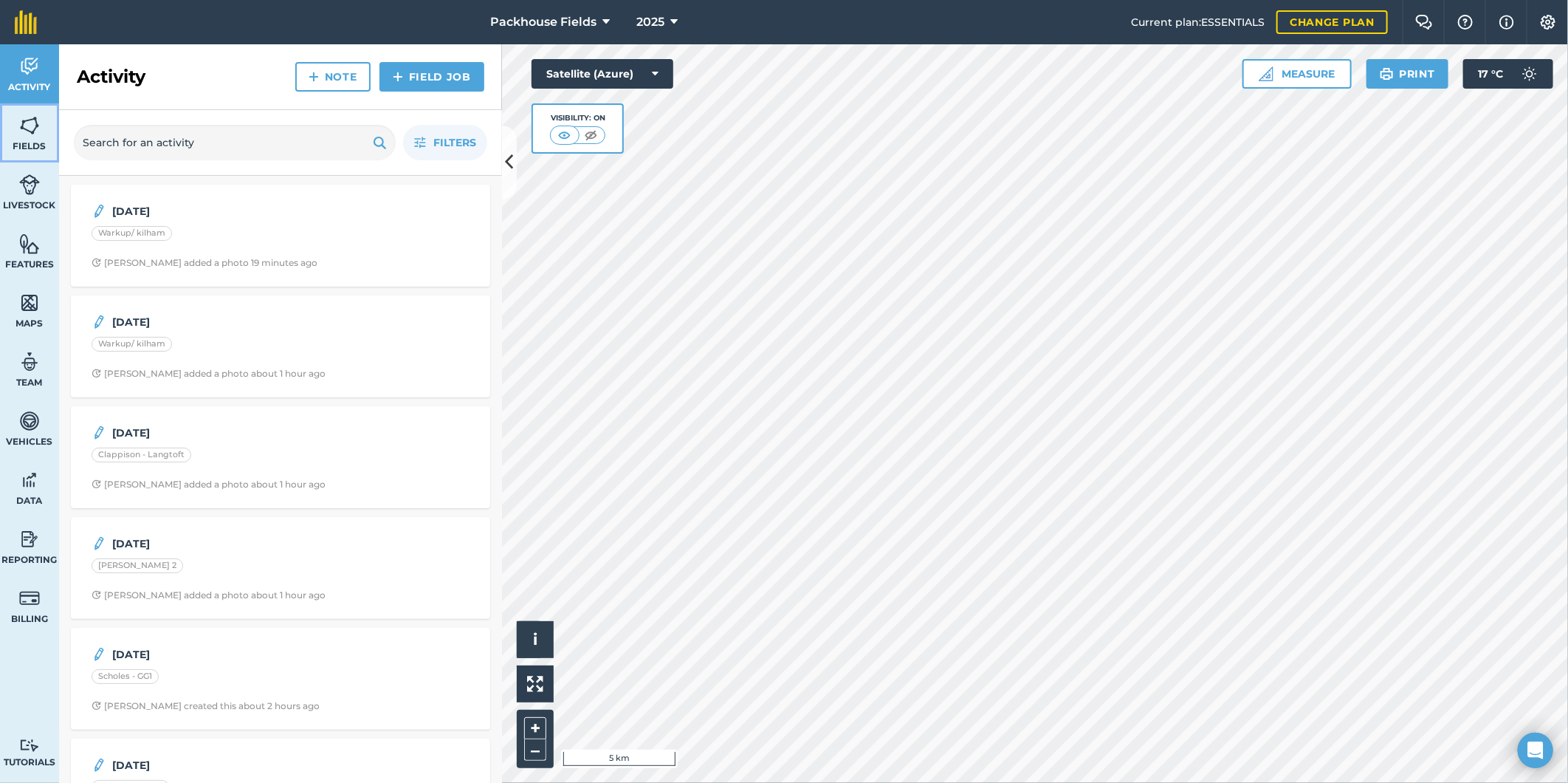
click at [26, 119] on img at bounding box center [29, 125] width 21 height 22
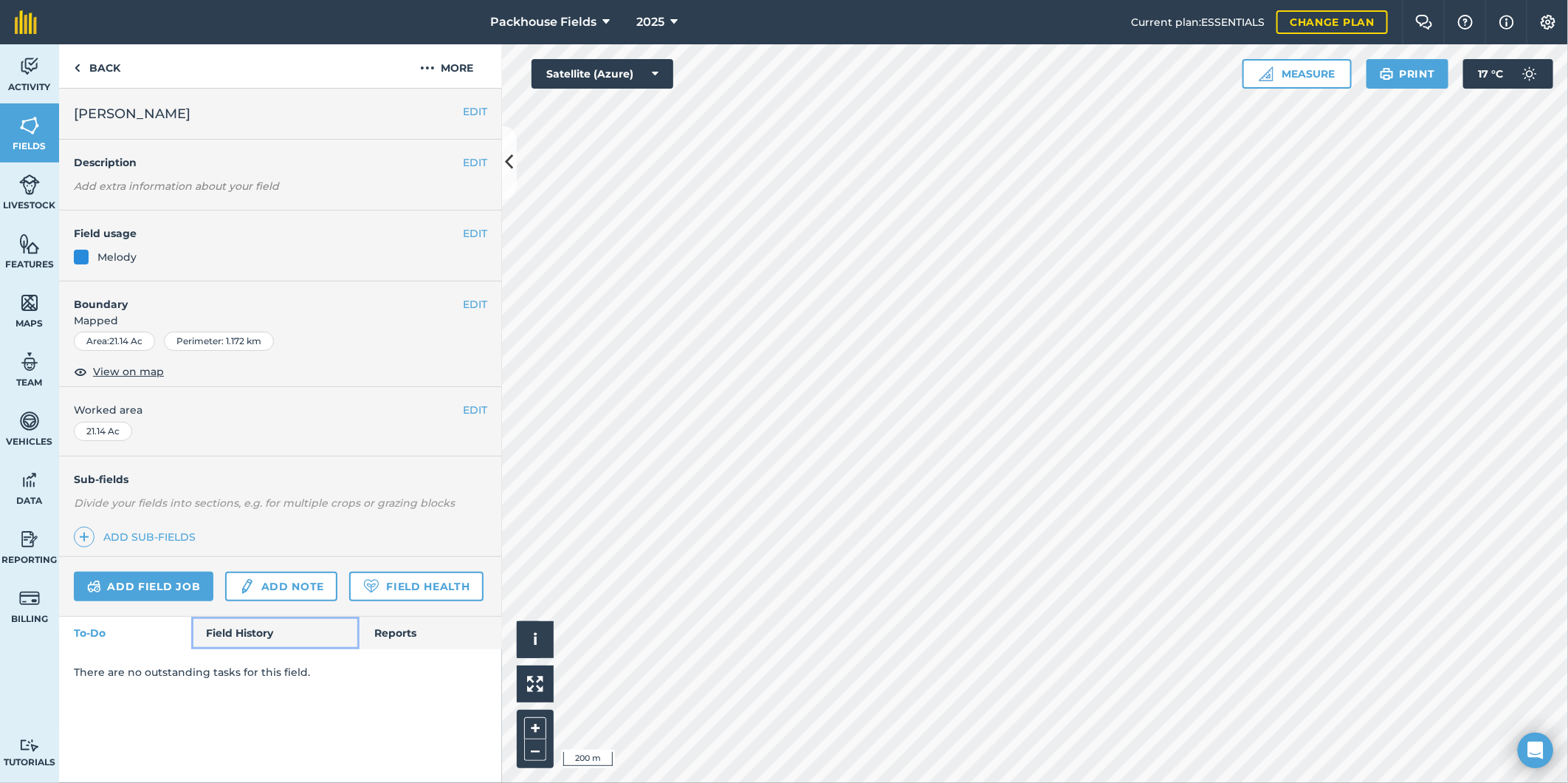
click at [226, 638] on link "Field History" at bounding box center [274, 633] width 168 height 33
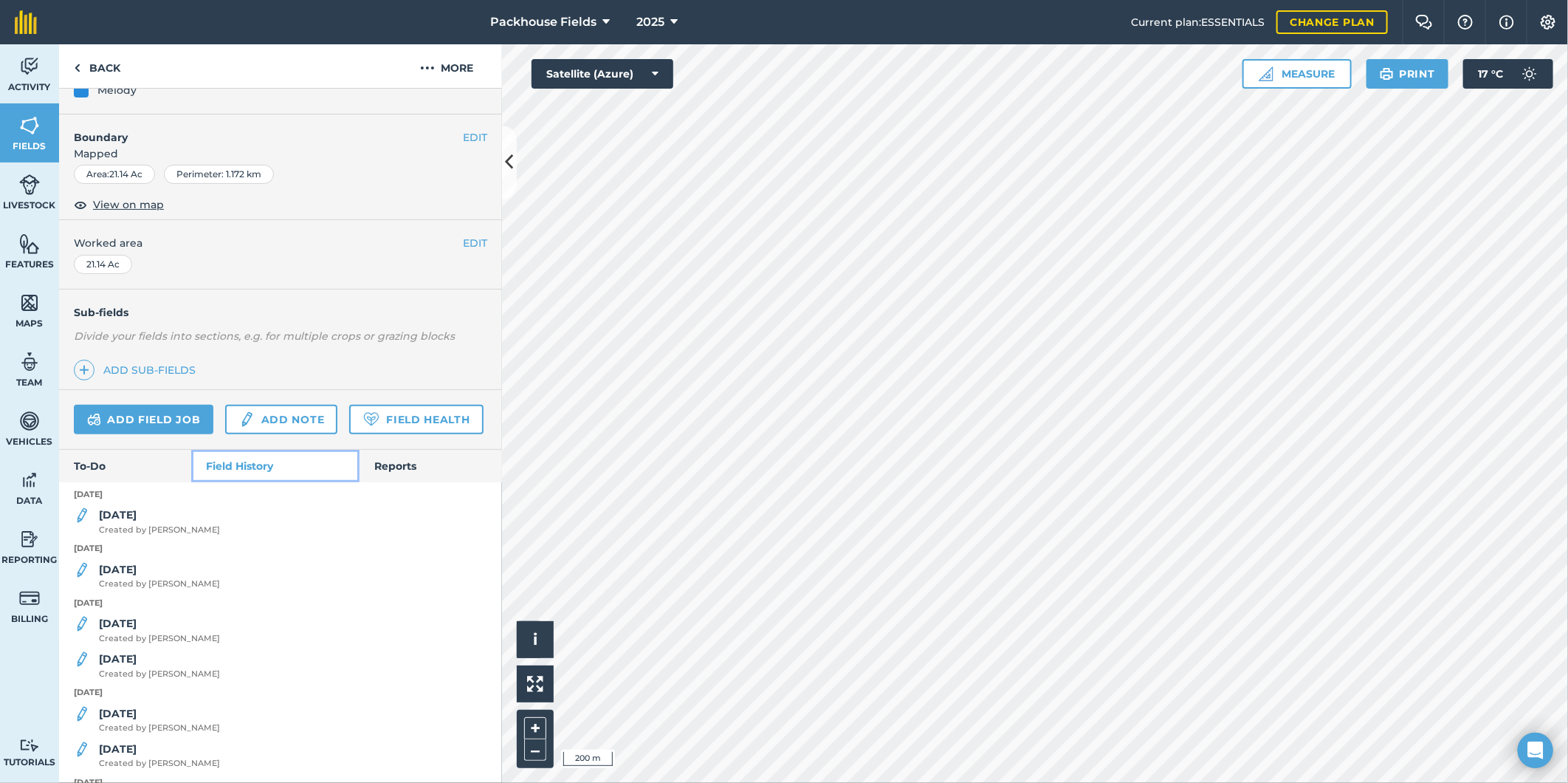
scroll to position [191, 0]
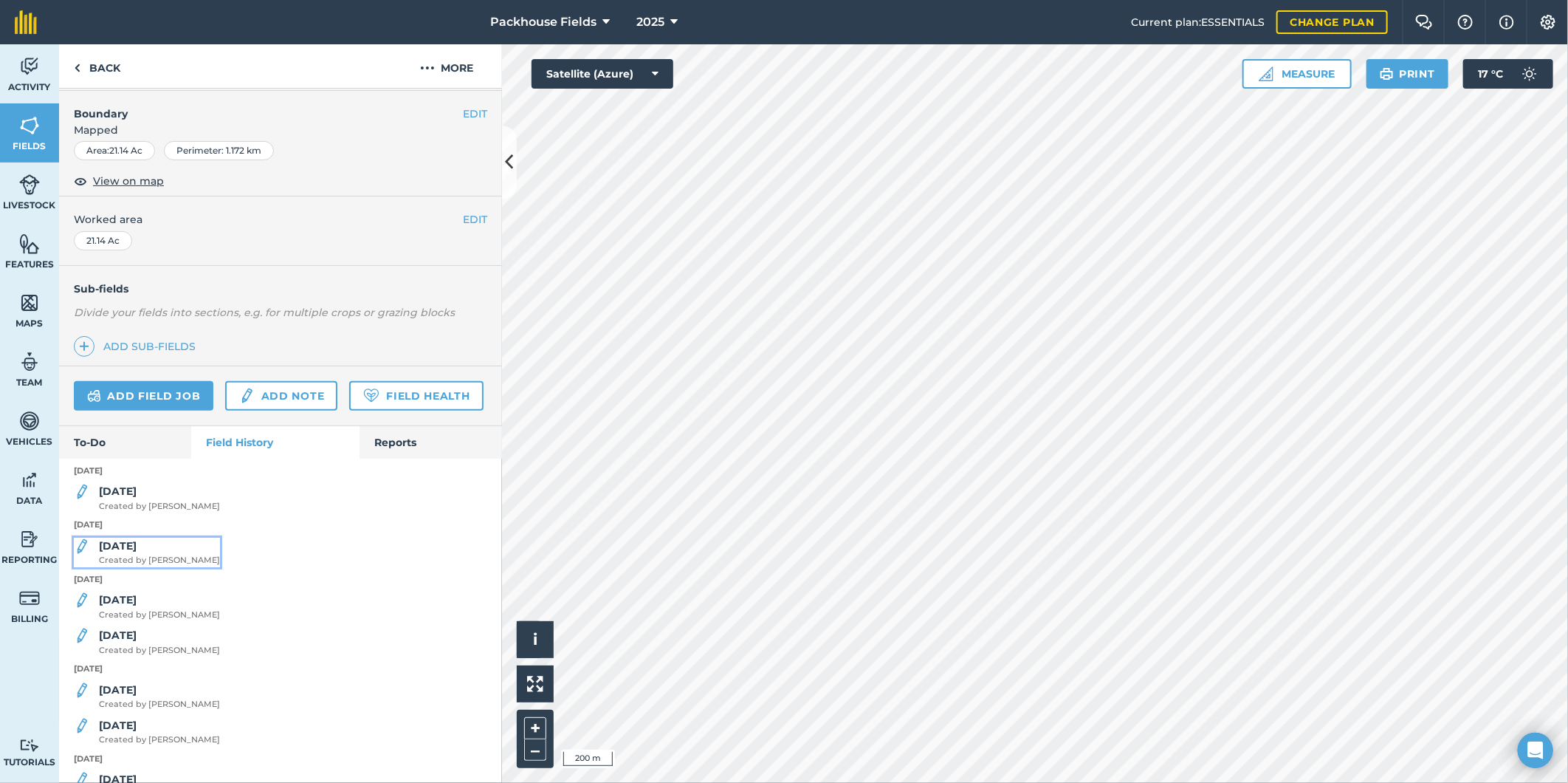
click at [153, 567] on div "[DATE] Created by [PERSON_NAME]" at bounding box center [160, 553] width 121 height 30
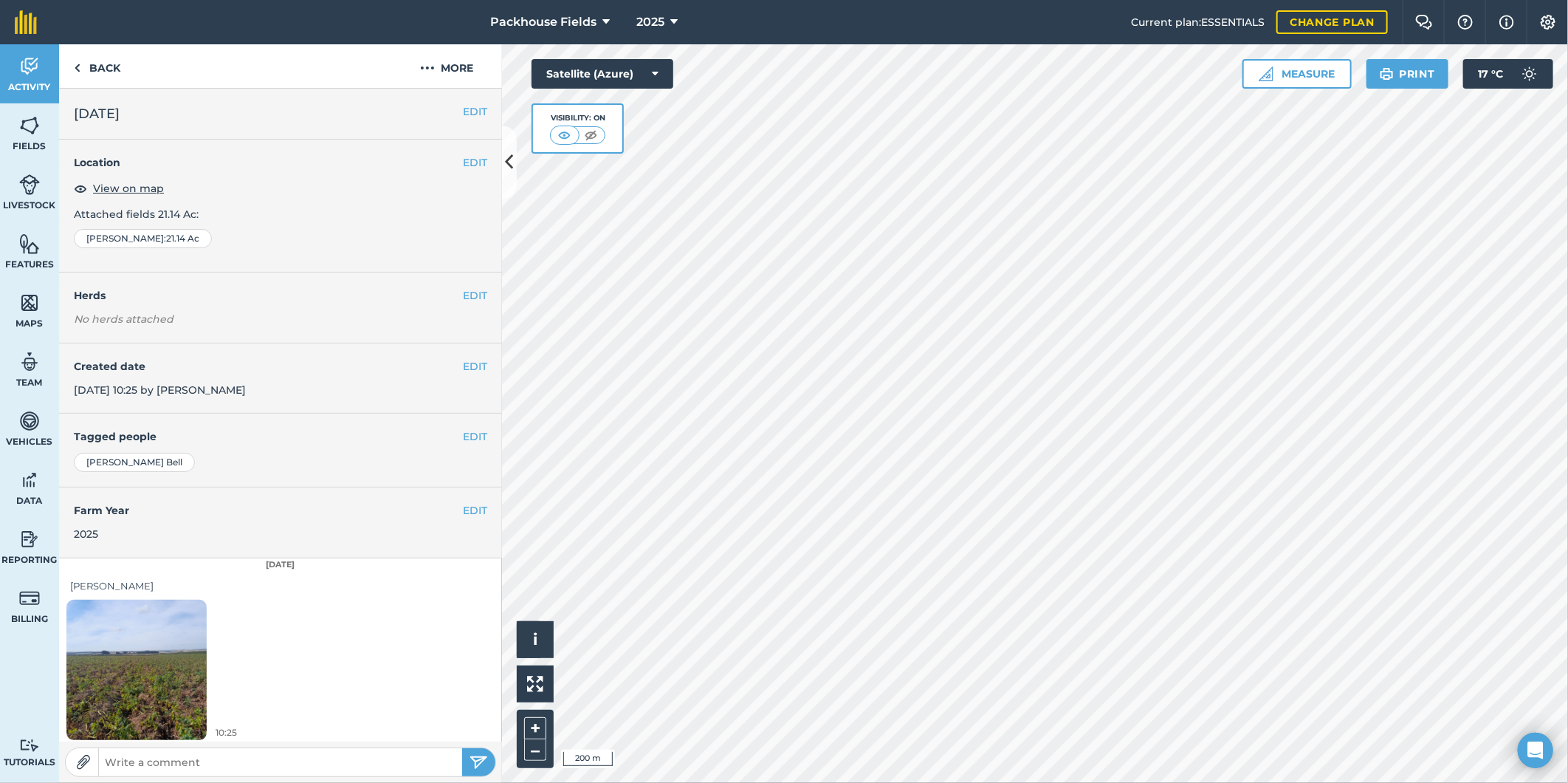
scroll to position [4, 0]
click at [158, 670] on img at bounding box center [136, 666] width 140 height 187
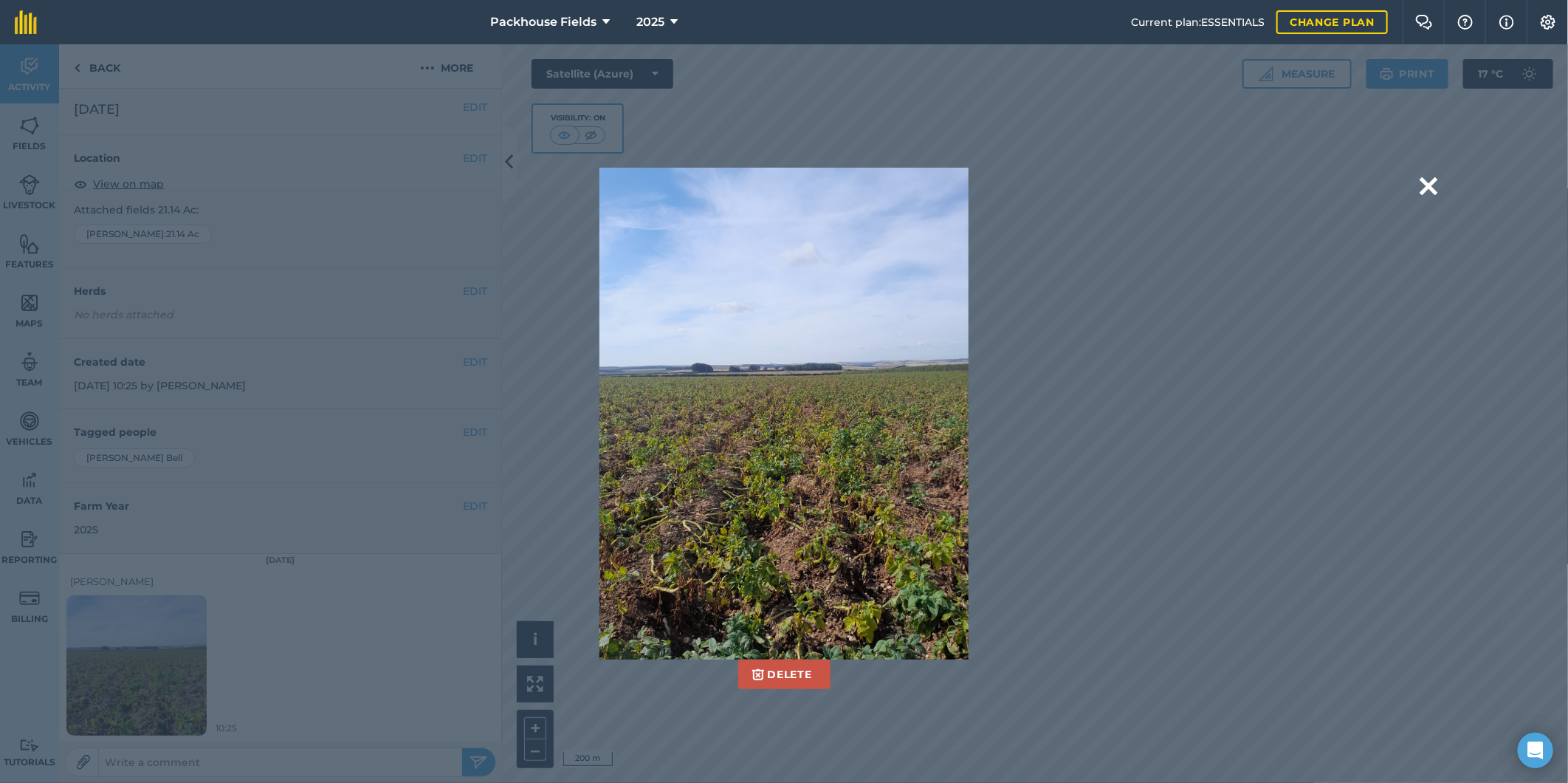
click at [1212, 527] on div "Delete Are you sure you would like to delete this image? [GEOGRAPHIC_DATA]" at bounding box center [784, 414] width 1089 height 492
click at [1427, 183] on button at bounding box center [1429, 187] width 18 height 38
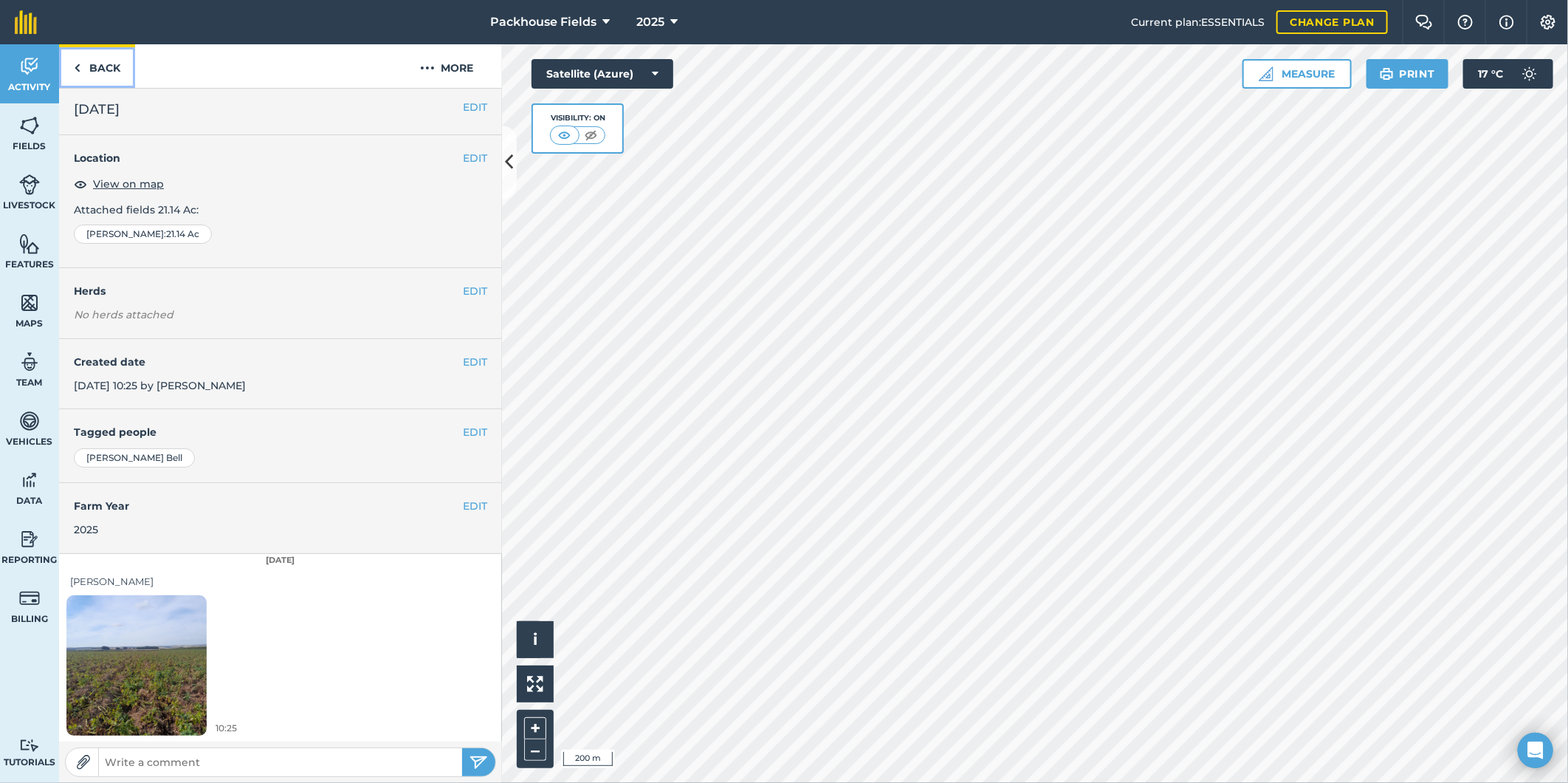
click at [103, 76] on link "Back" at bounding box center [96, 67] width 76 height 44
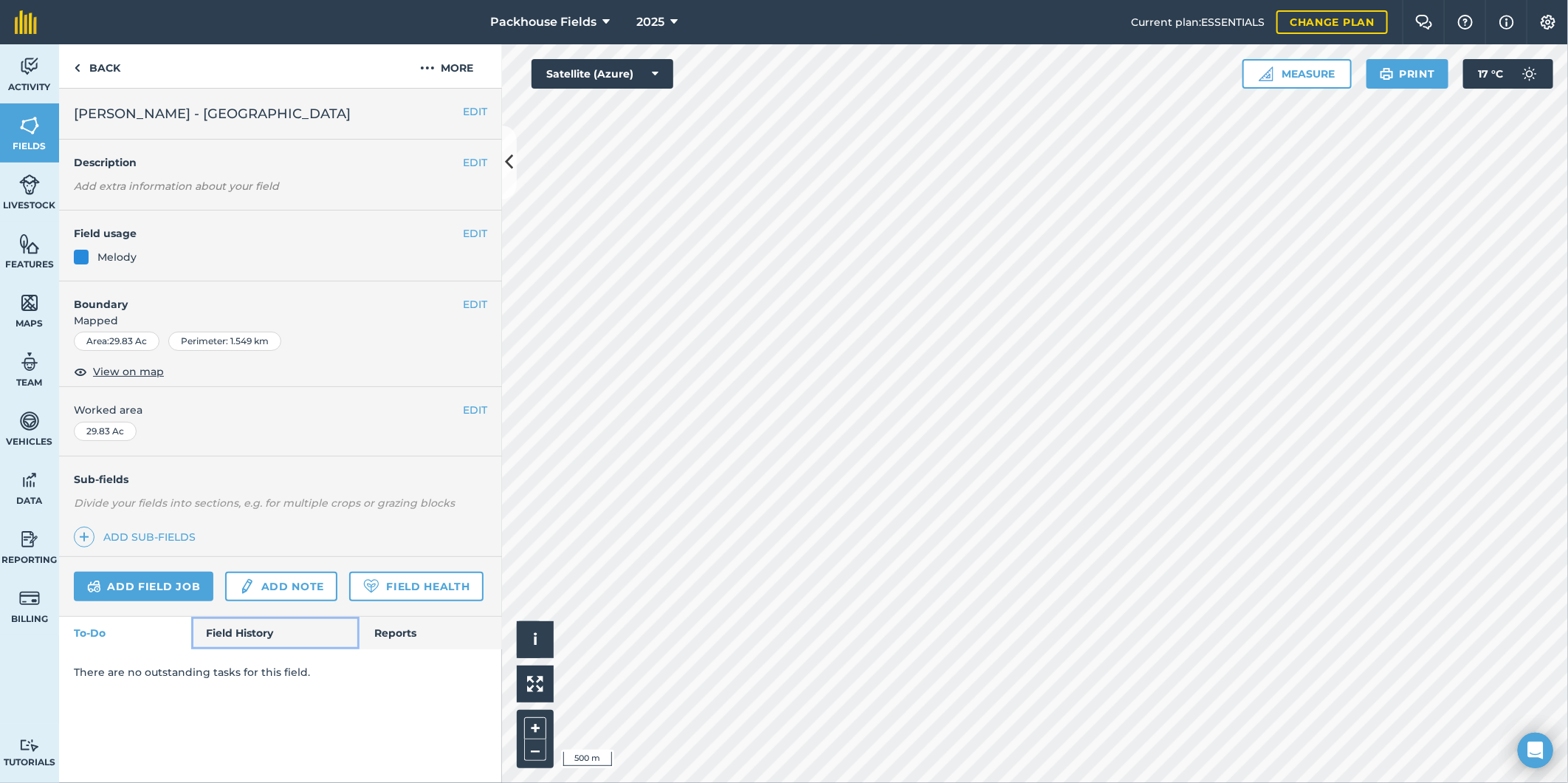
click at [237, 633] on link "Field History" at bounding box center [274, 633] width 168 height 33
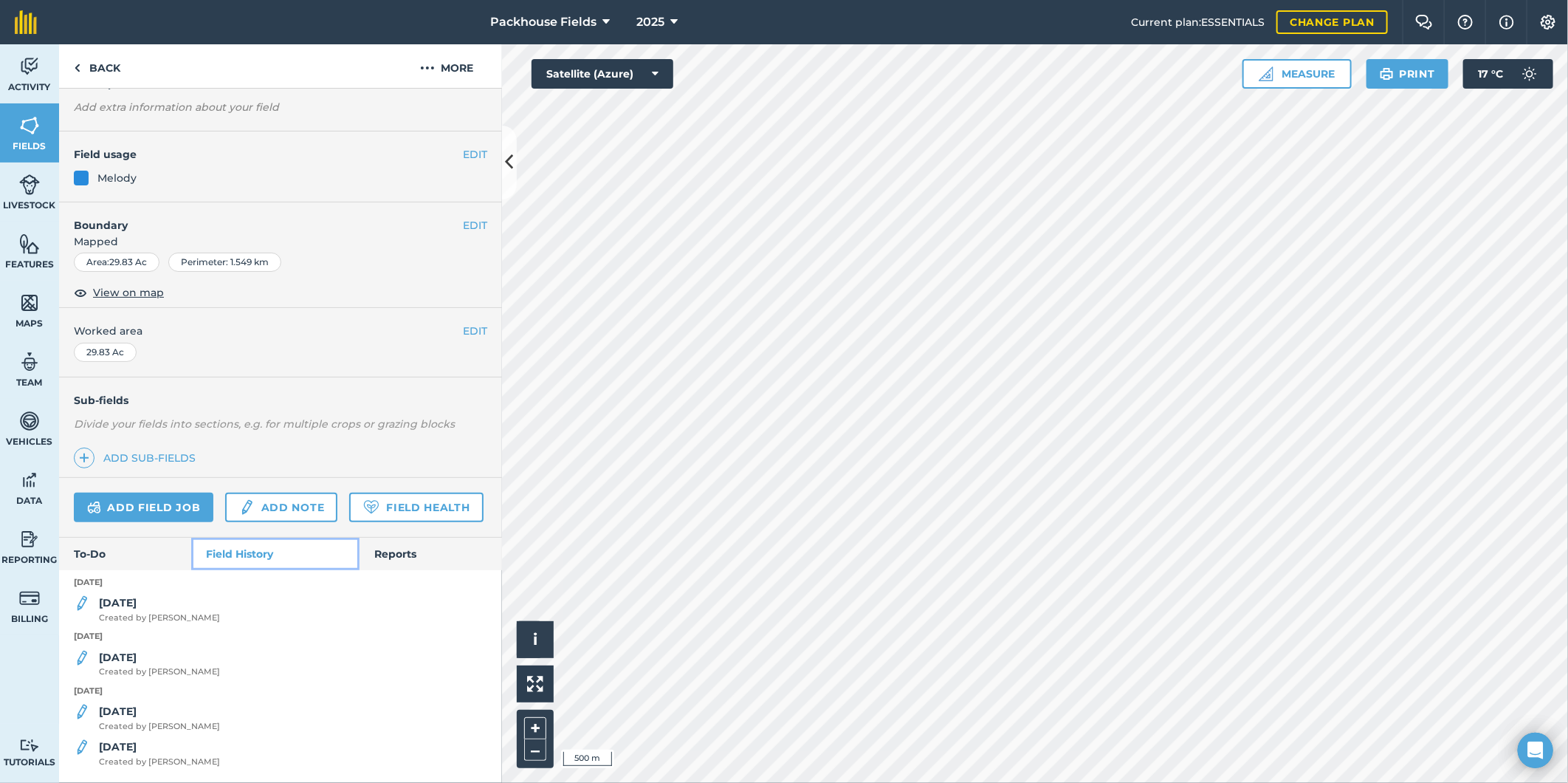
scroll to position [121, 0]
click at [133, 659] on strong "[DATE]" at bounding box center [118, 657] width 38 height 13
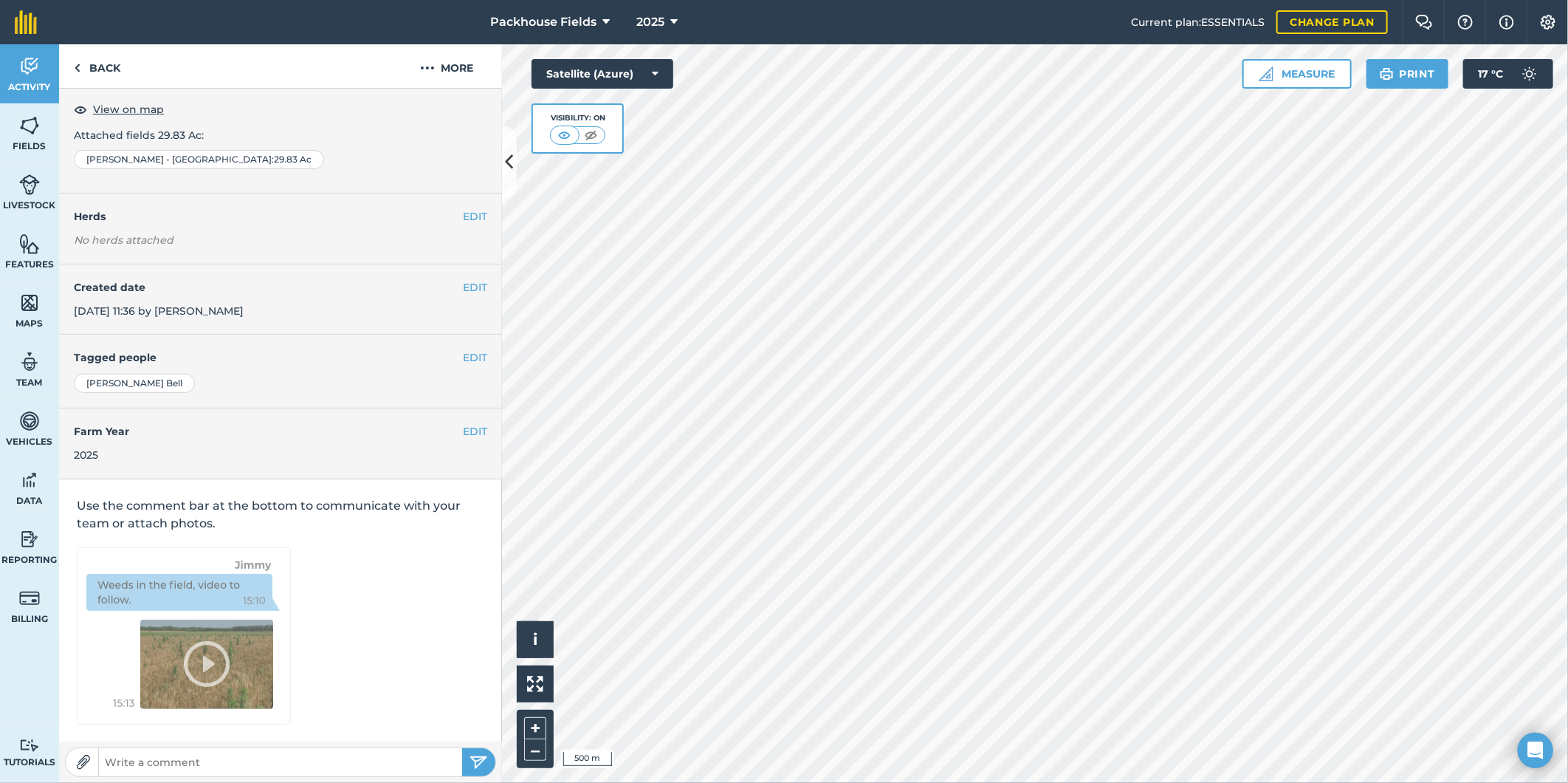
scroll to position [4, 0]
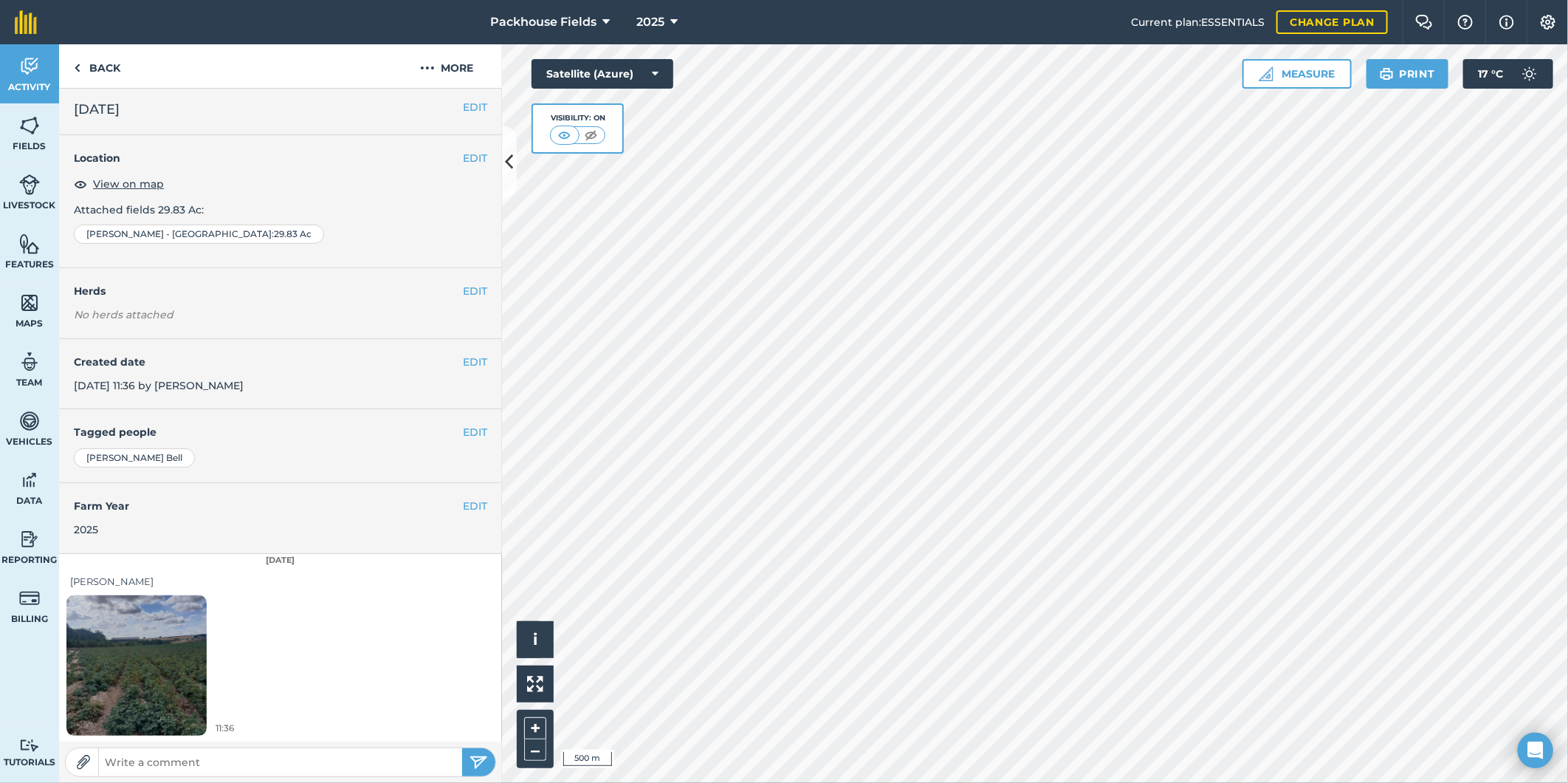
click at [142, 675] on img at bounding box center [136, 666] width 140 height 187
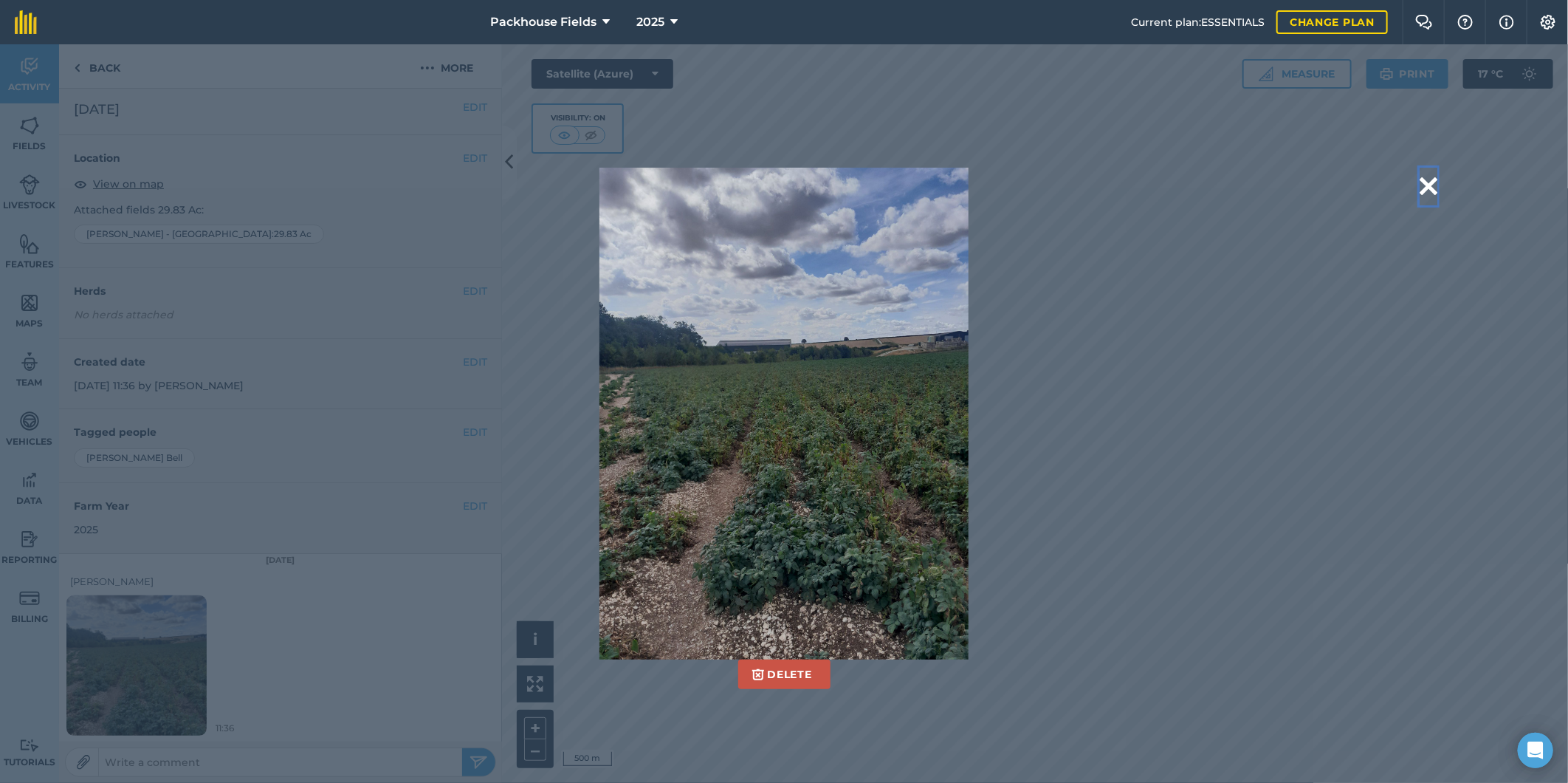
click at [1429, 185] on button at bounding box center [1429, 187] width 18 height 38
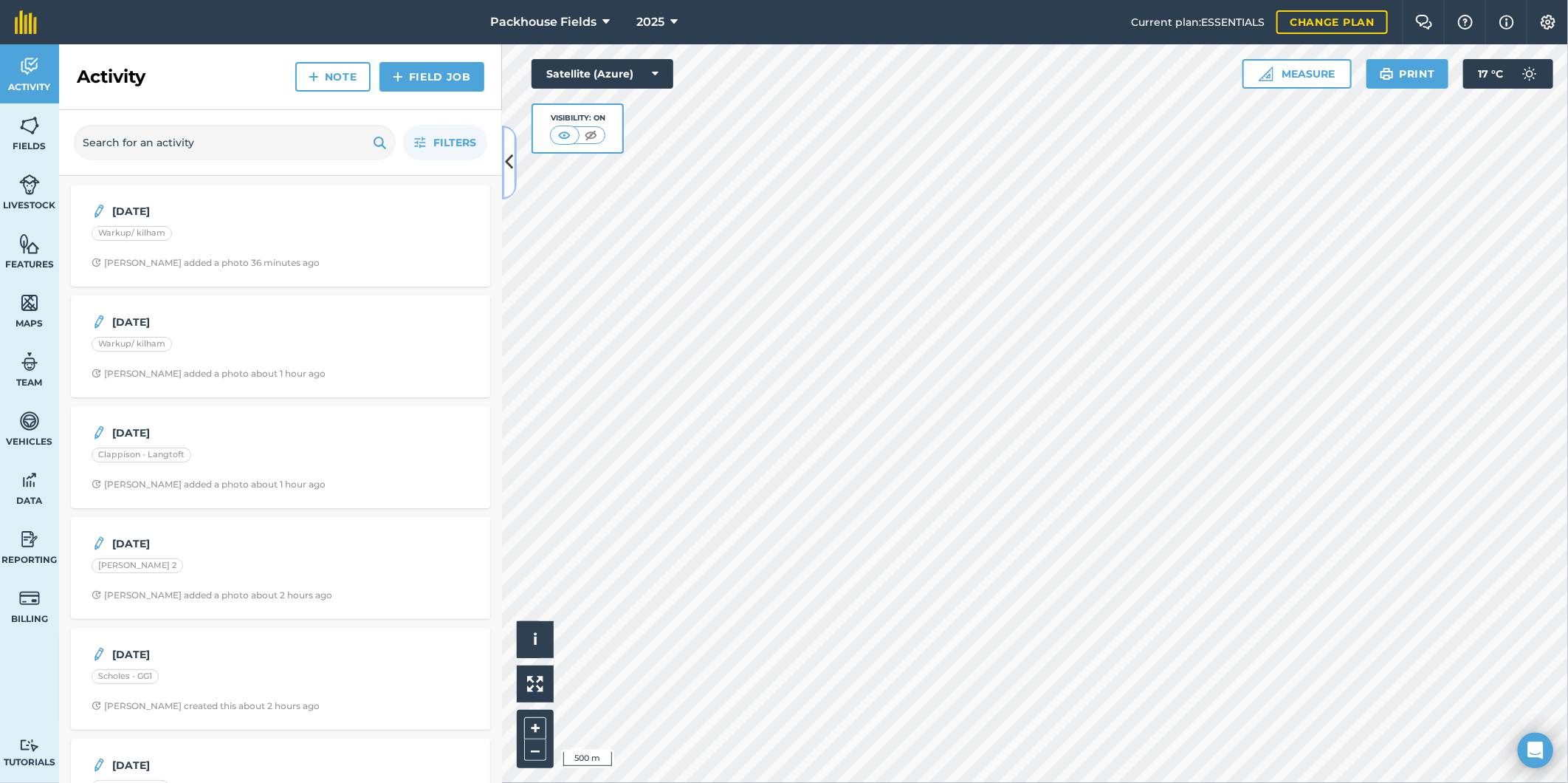
click at [506, 159] on icon at bounding box center [510, 162] width 8 height 26
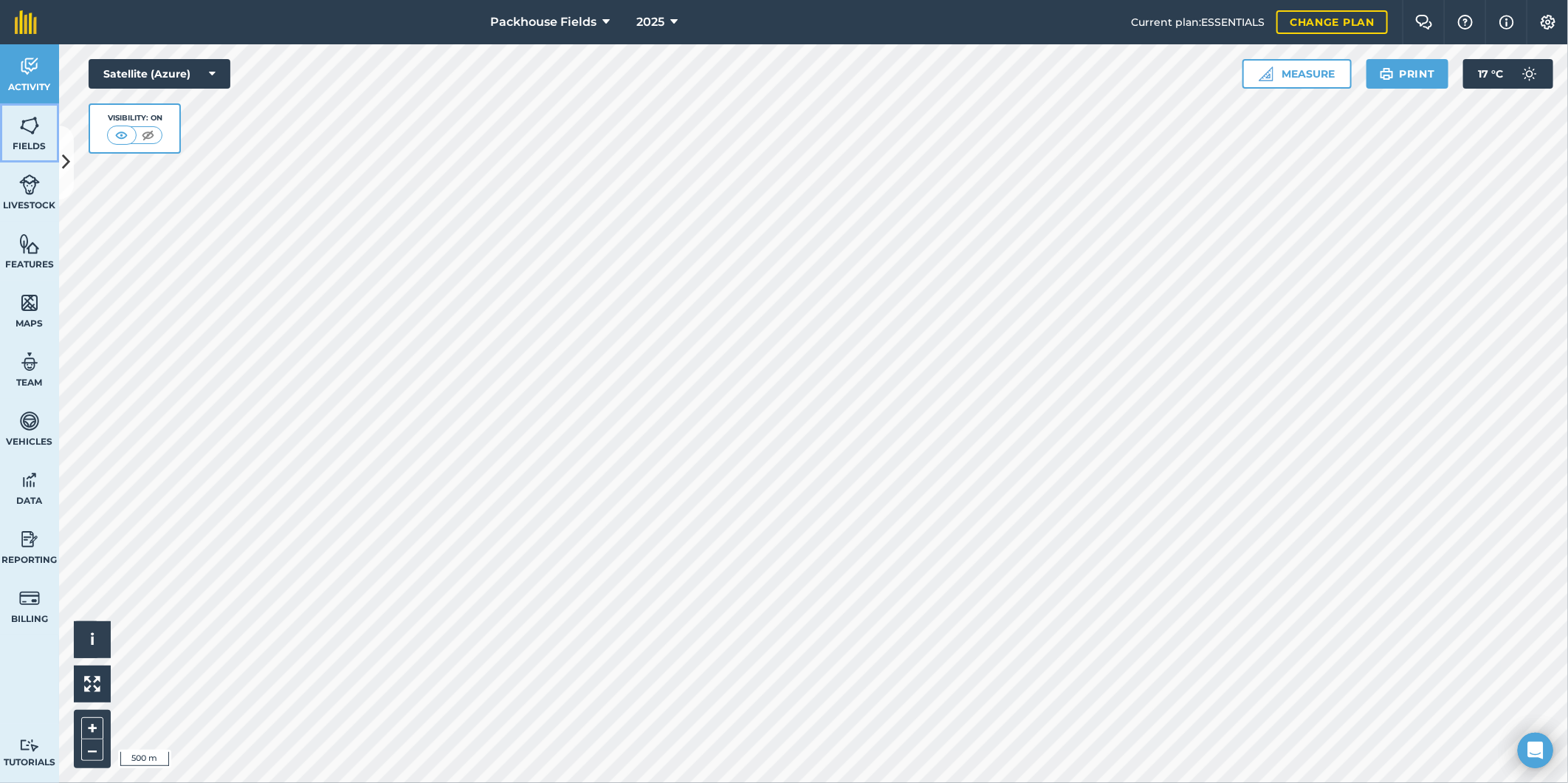
click at [30, 130] on img at bounding box center [29, 125] width 21 height 22
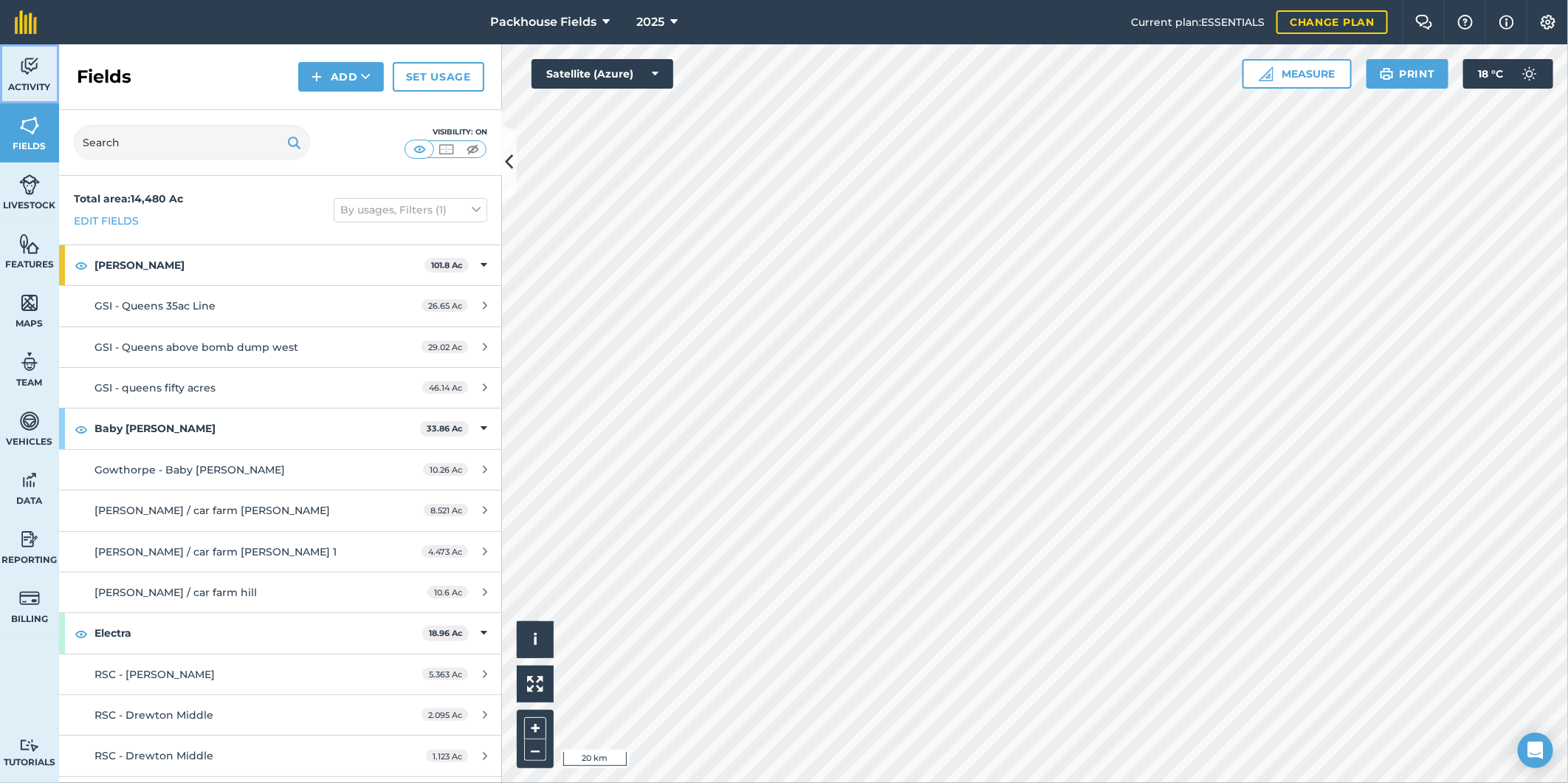
click at [19, 82] on span "Activity" at bounding box center [29, 88] width 59 height 12
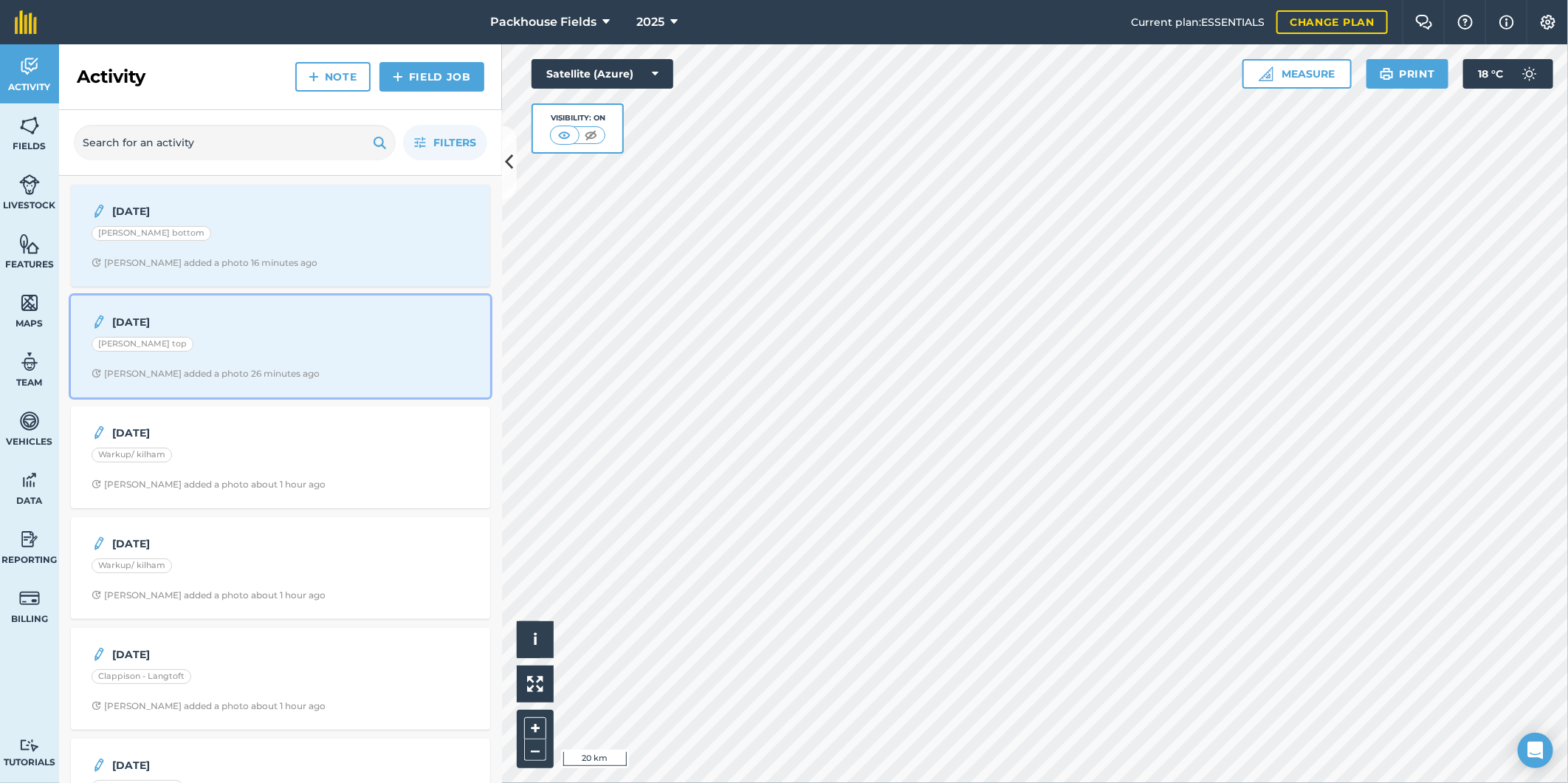
click at [316, 343] on div "[PERSON_NAME] top" at bounding box center [280, 346] width 378 height 19
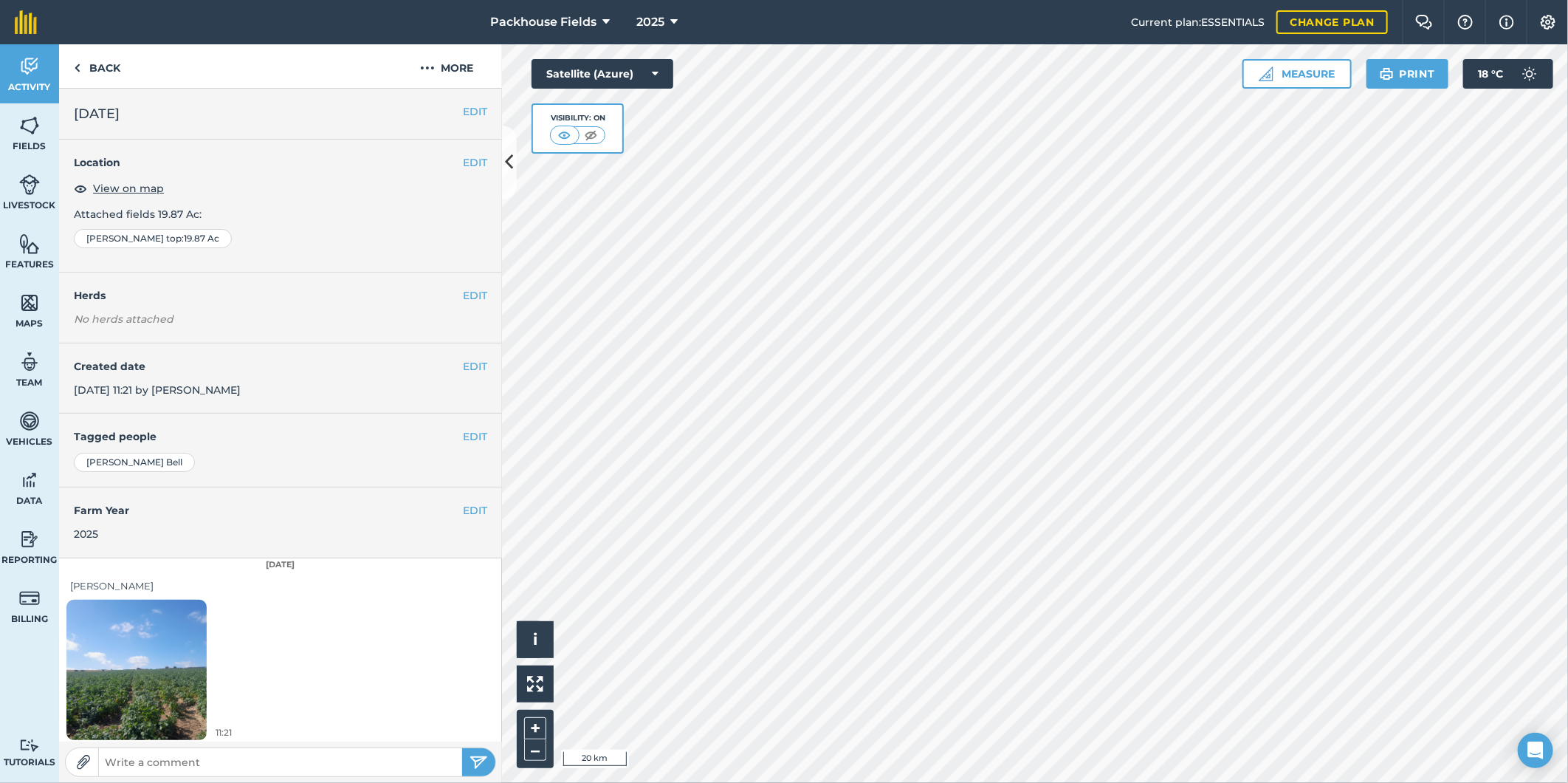
scroll to position [4, 0]
click at [98, 645] on img at bounding box center [136, 666] width 140 height 187
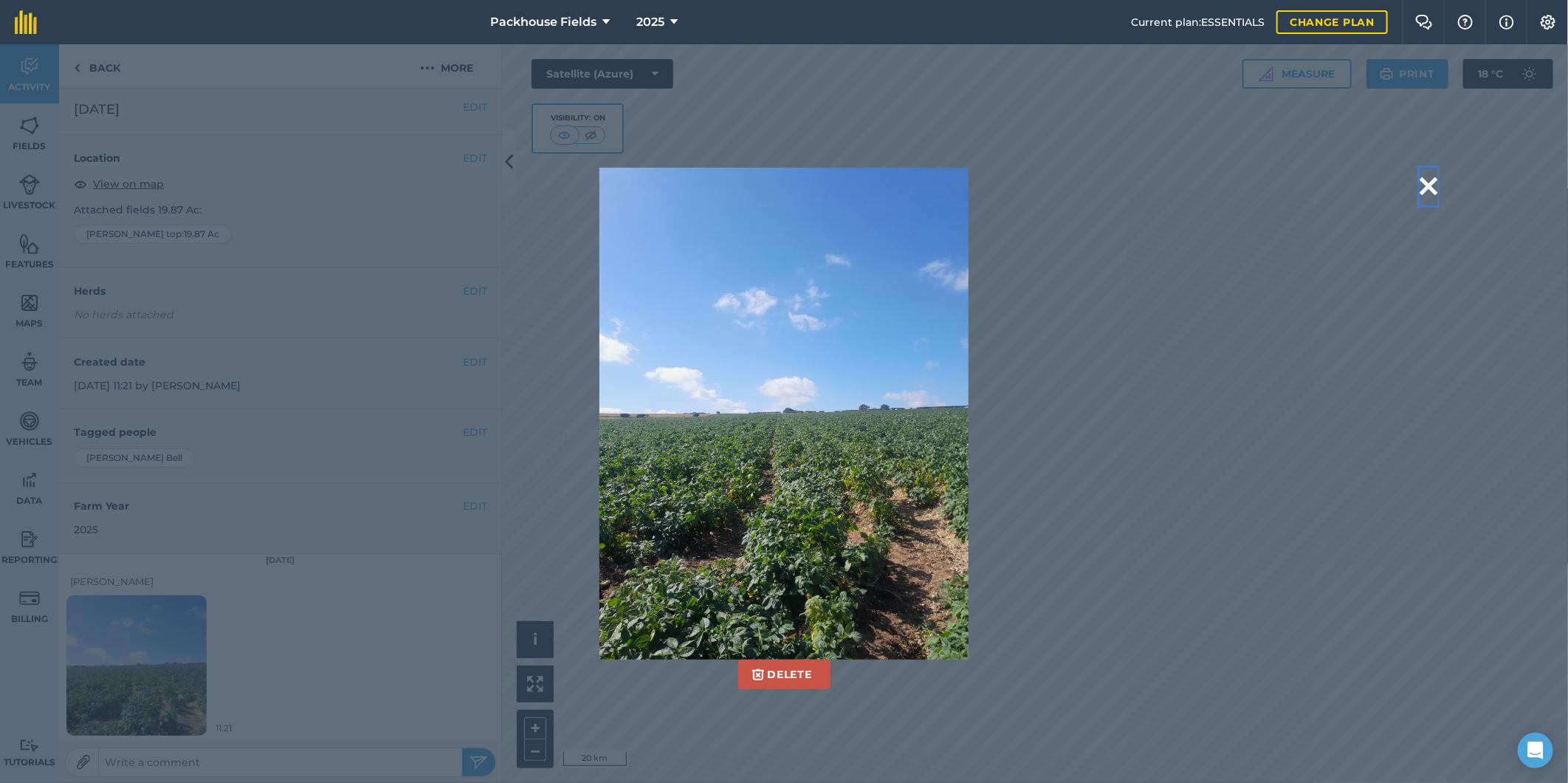
click at [1429, 185] on button at bounding box center [1429, 187] width 18 height 38
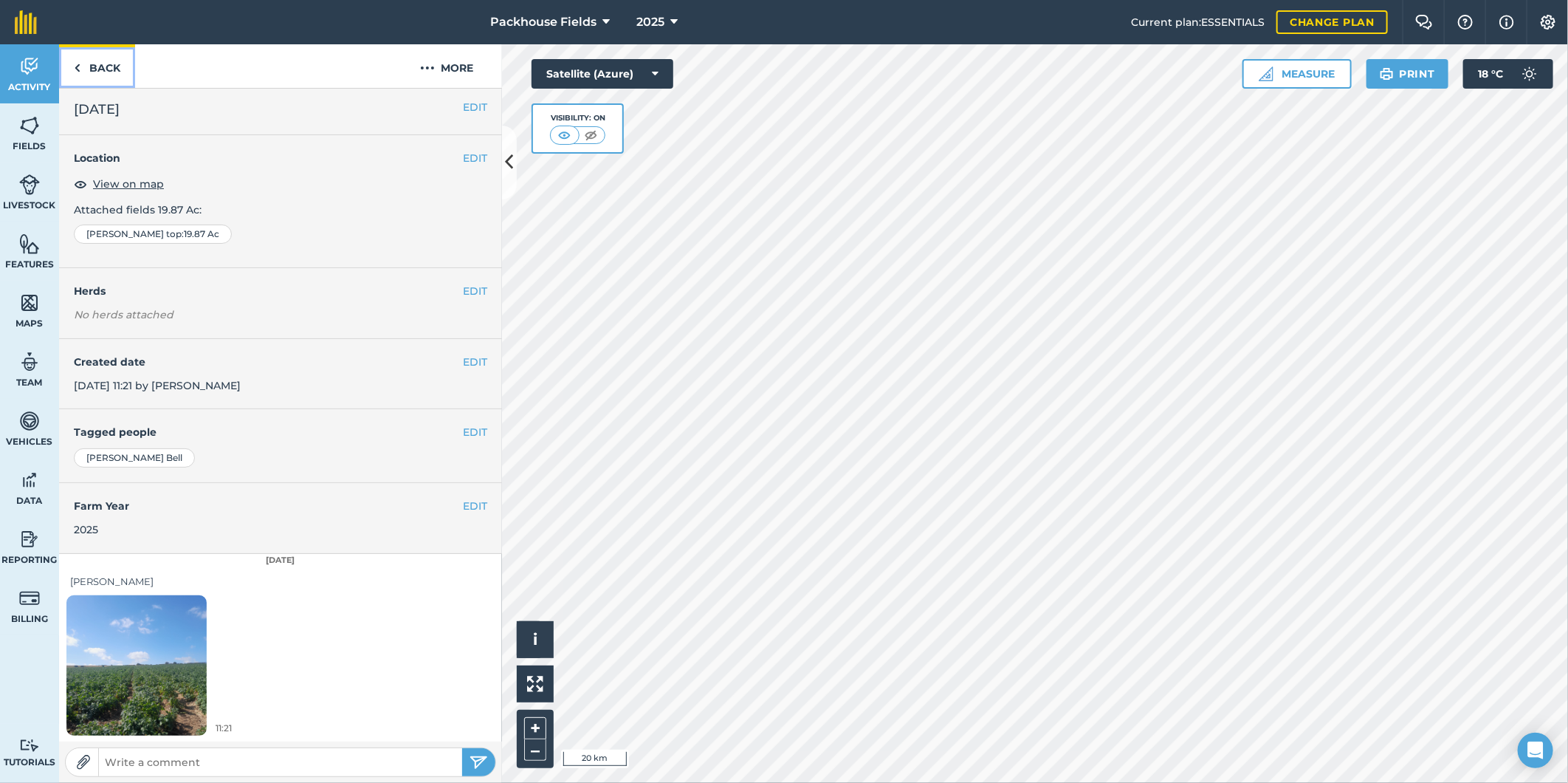
click at [127, 62] on link "Back" at bounding box center [96, 67] width 76 height 44
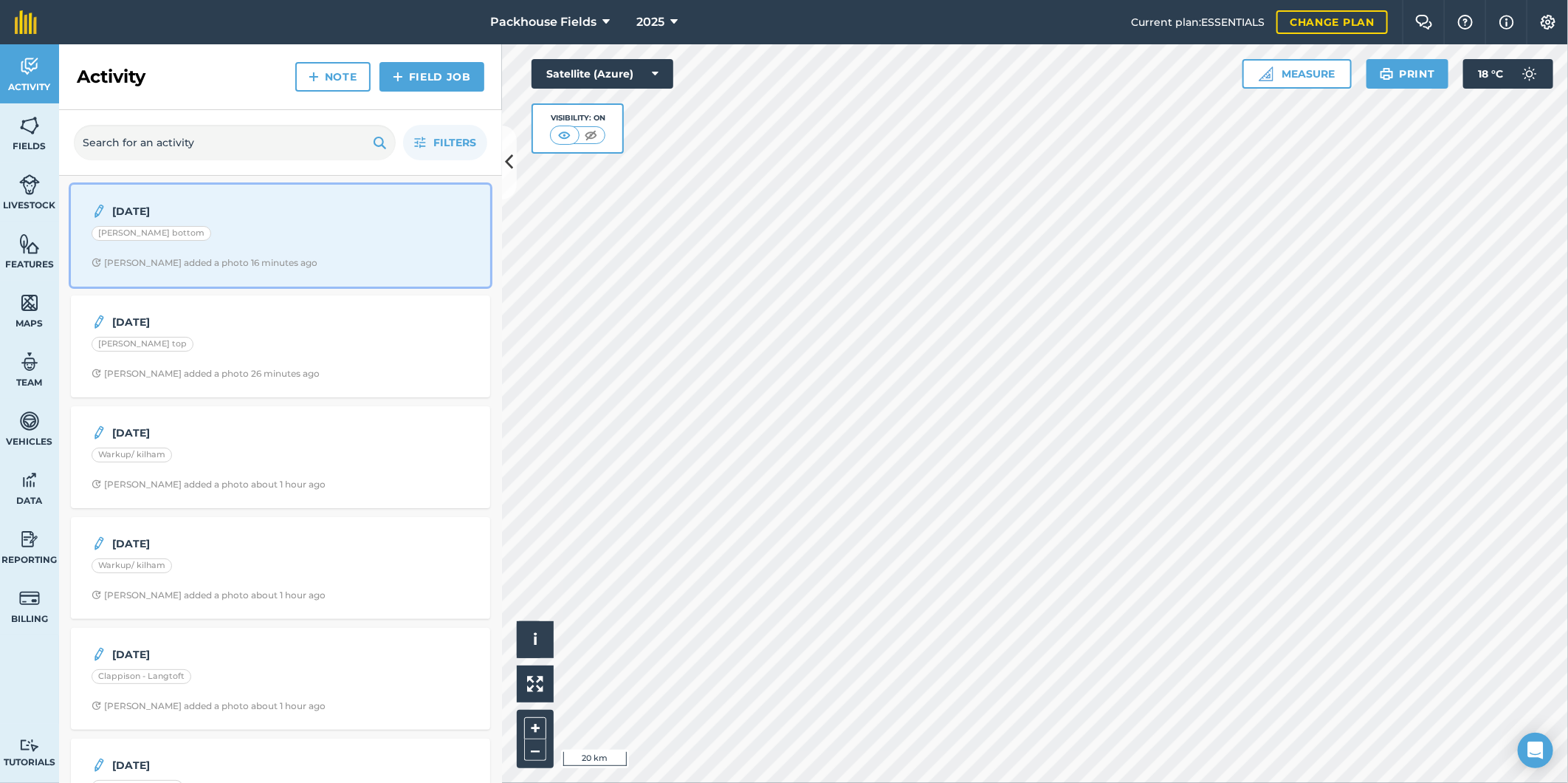
click at [237, 241] on div "[PERSON_NAME] bottom" at bounding box center [280, 235] width 378 height 19
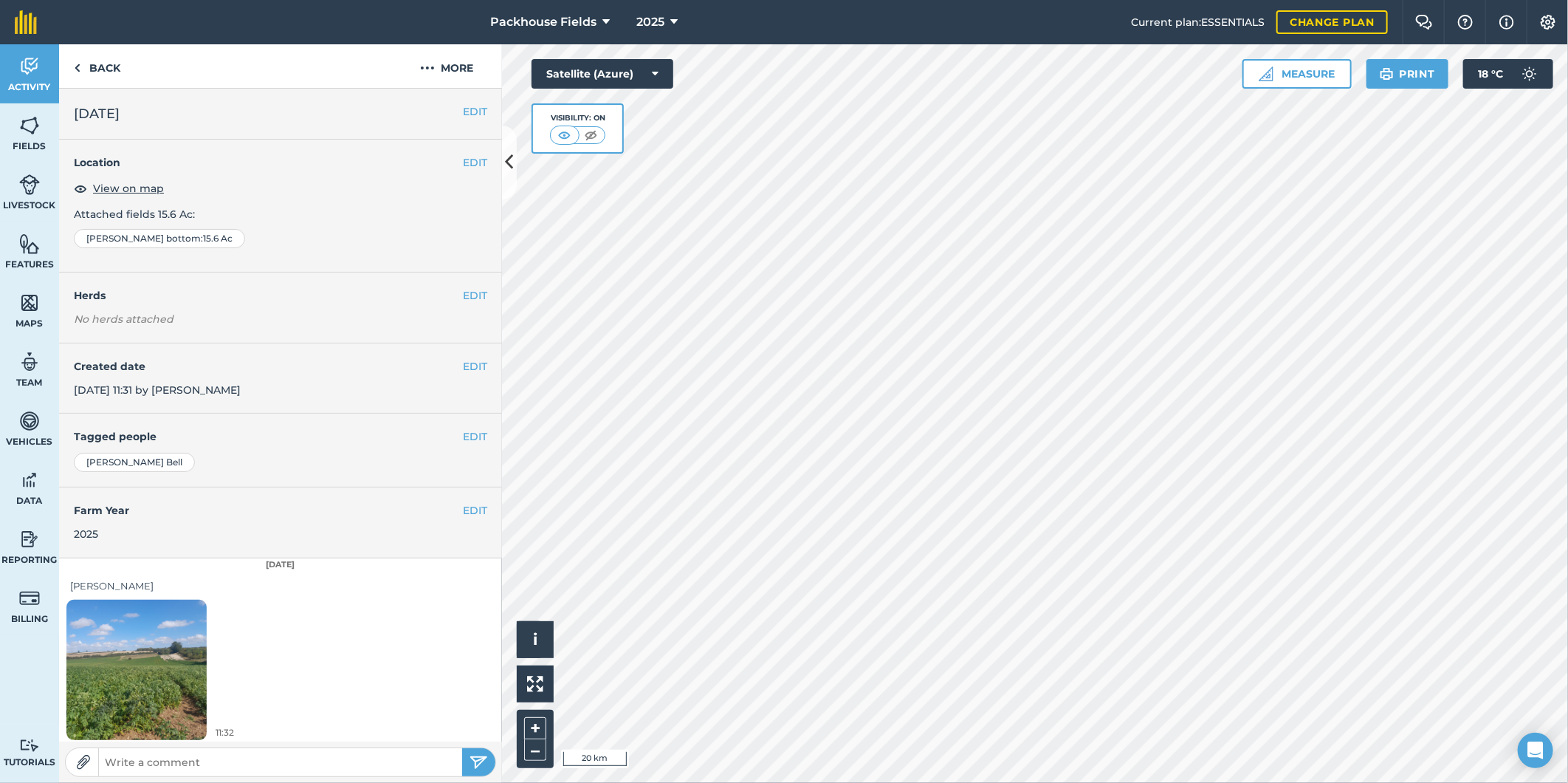
click at [138, 669] on img at bounding box center [136, 670] width 140 height 187
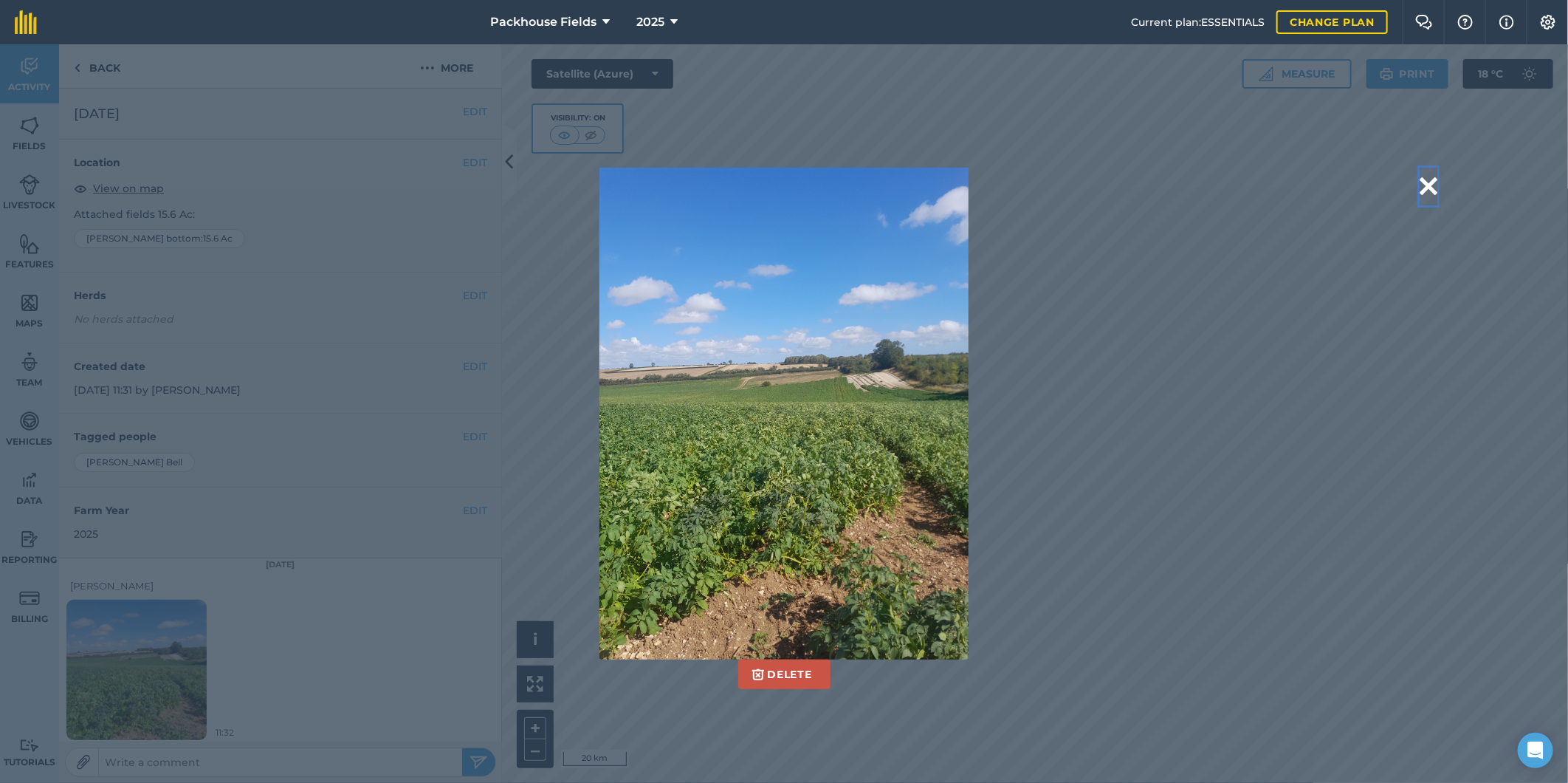
click at [1426, 187] on button at bounding box center [1429, 187] width 18 height 38
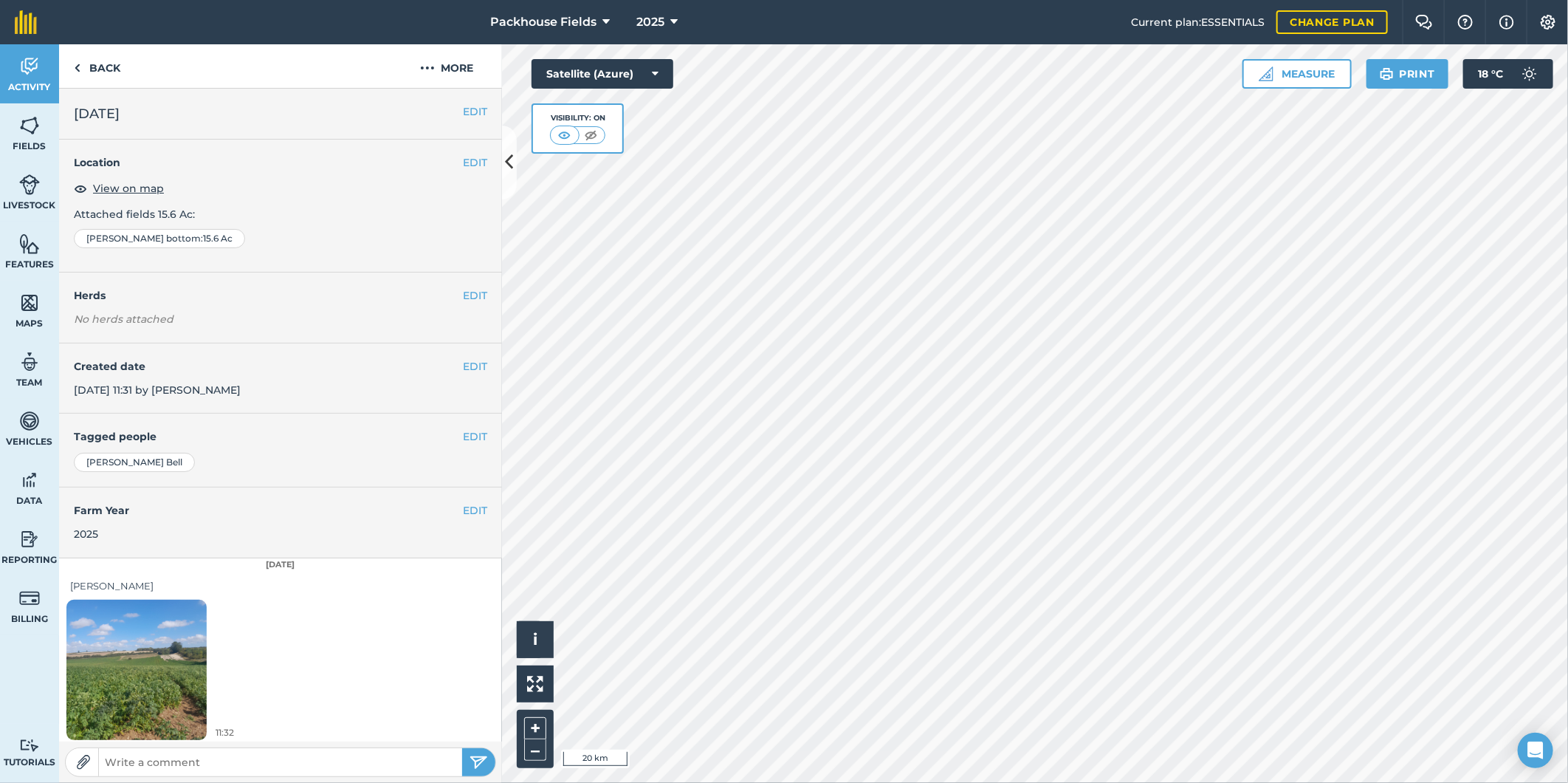
click at [126, 655] on img at bounding box center [136, 670] width 140 height 187
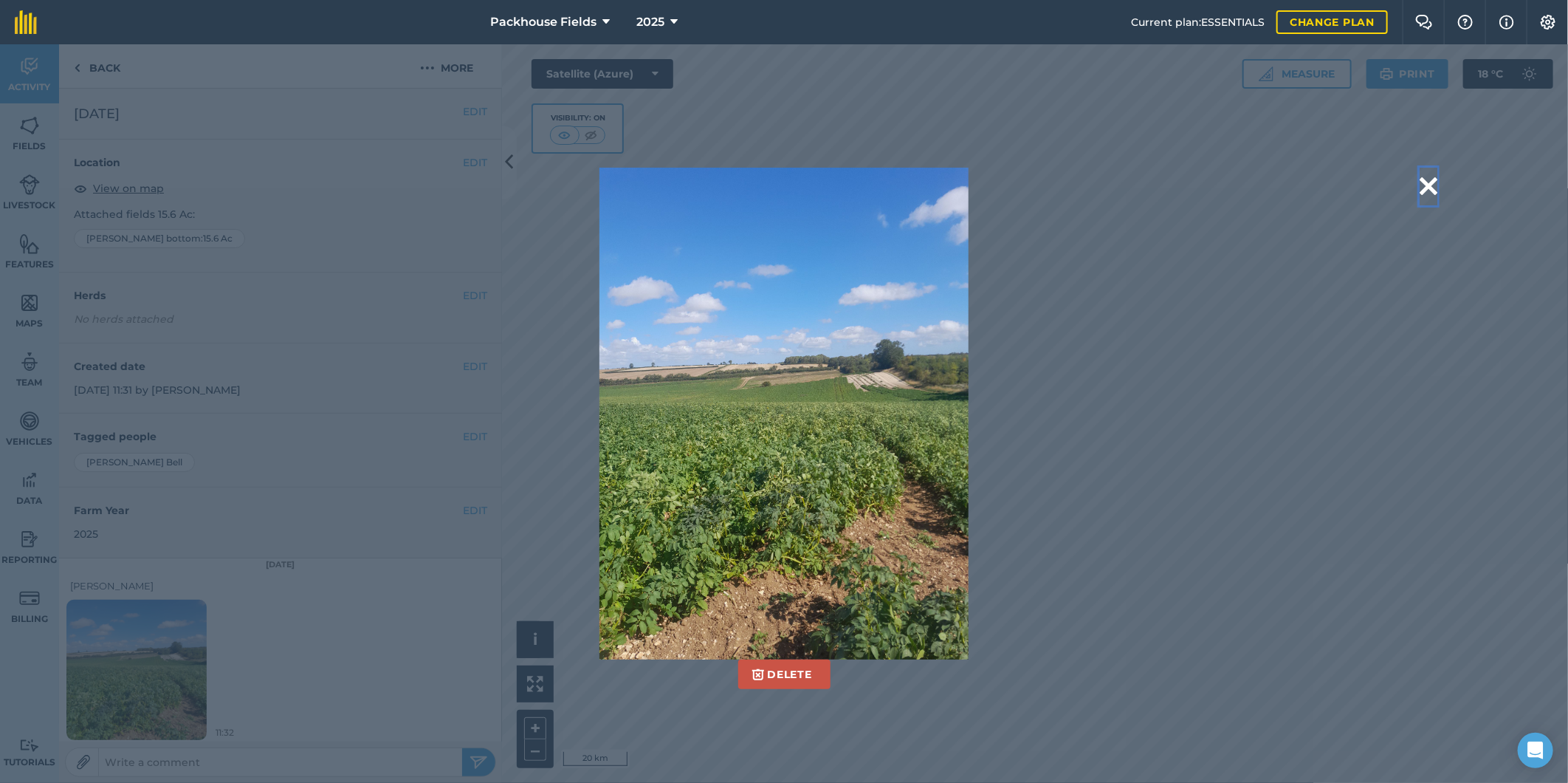
click at [1431, 181] on button at bounding box center [1429, 187] width 18 height 38
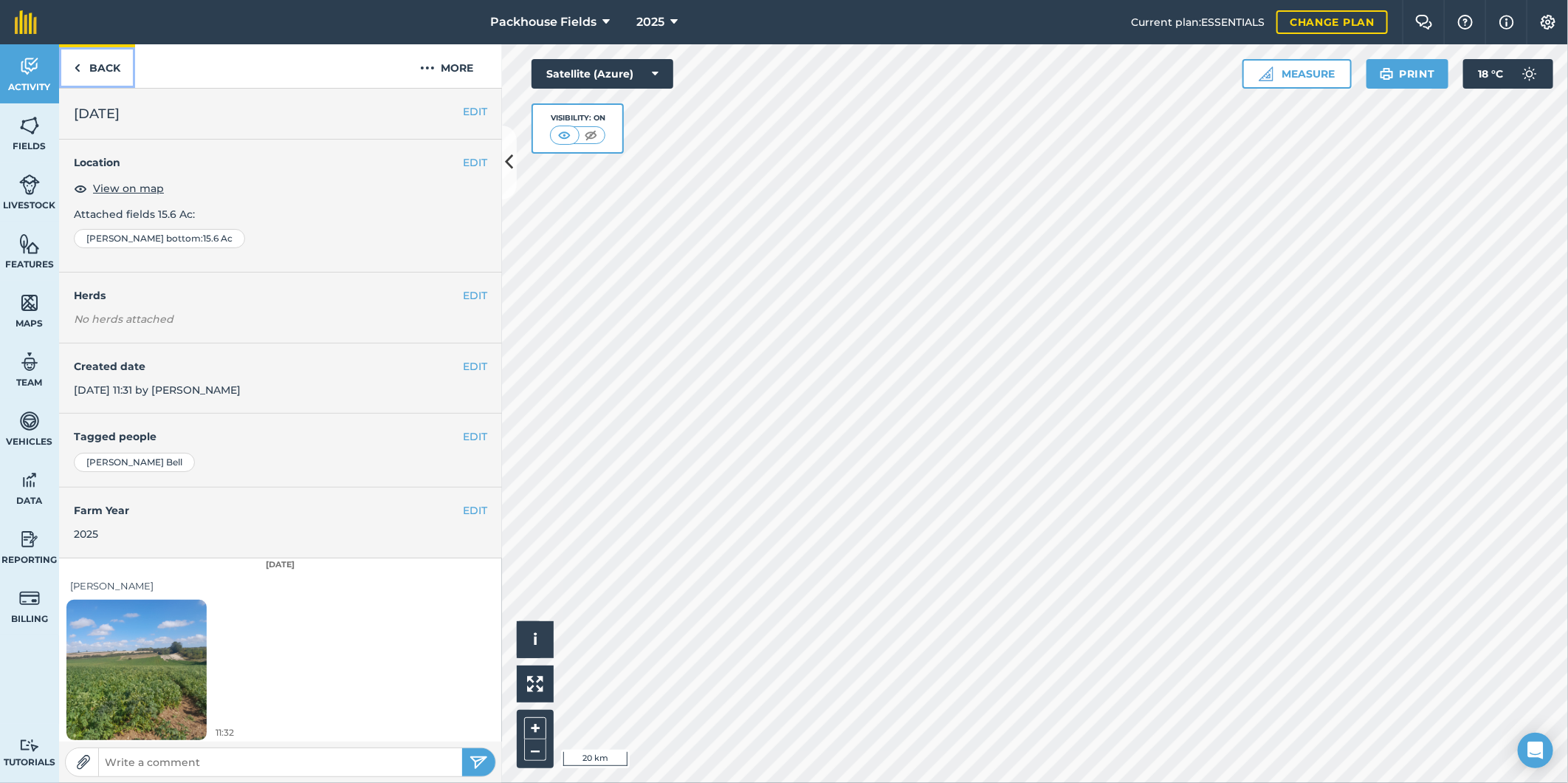
click at [101, 50] on link "Back" at bounding box center [96, 67] width 76 height 44
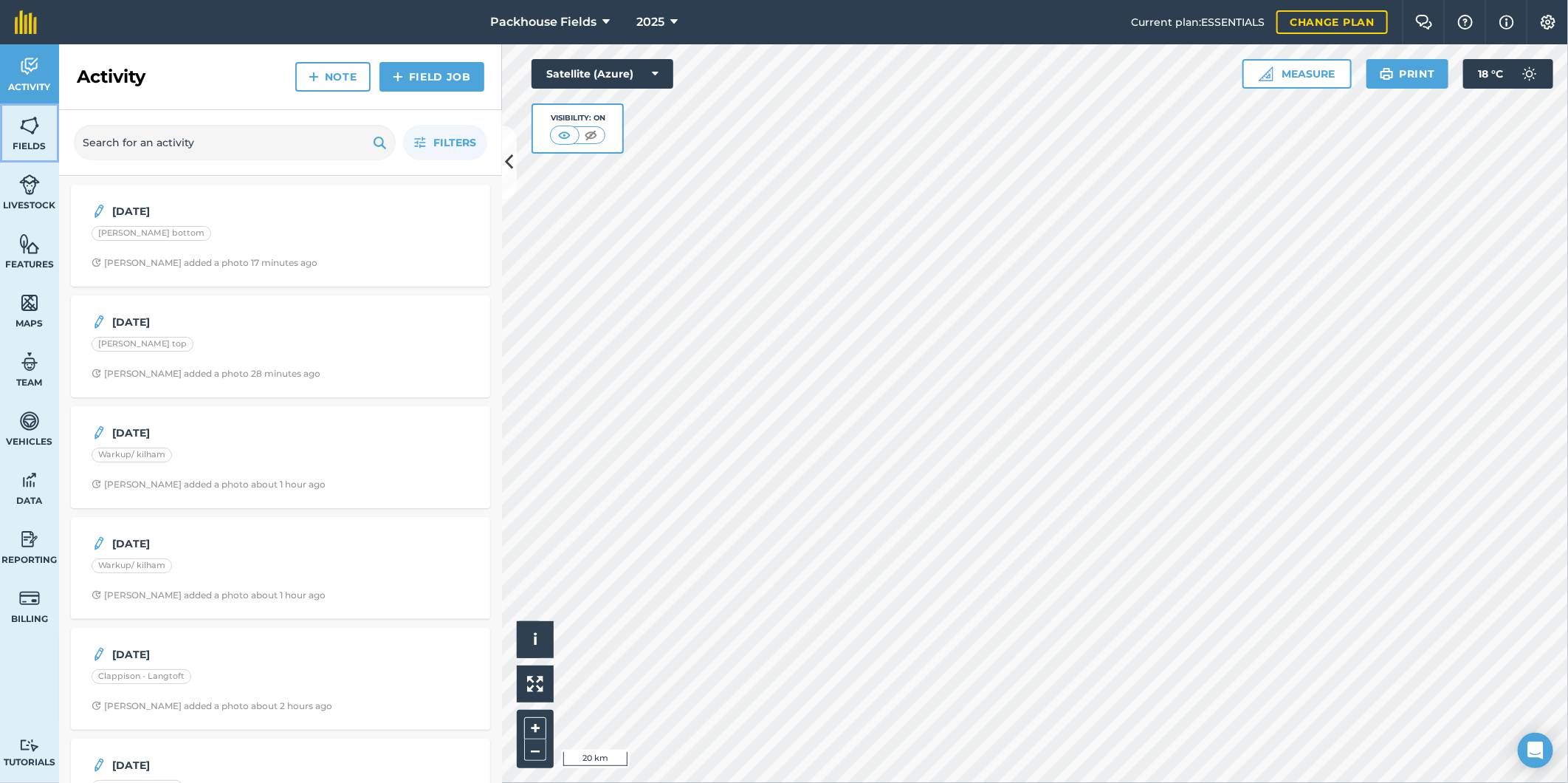
click at [25, 125] on img at bounding box center [29, 125] width 21 height 22
